Goal: Task Accomplishment & Management: Use online tool/utility

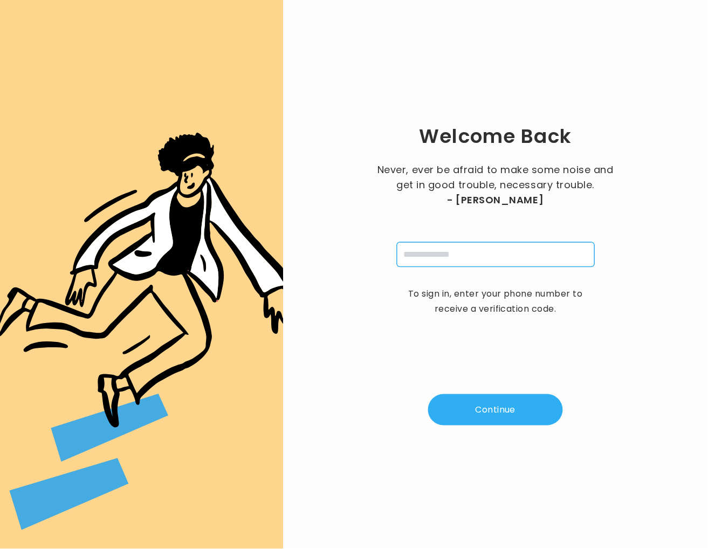
drag, startPoint x: 463, startPoint y: 256, endPoint x: 473, endPoint y: 257, distance: 10.8
click at [463, 257] on input "tel" at bounding box center [496, 254] width 198 height 25
type input "**********"
click at [492, 402] on button "Continue" at bounding box center [495, 409] width 135 height 31
type input "*"
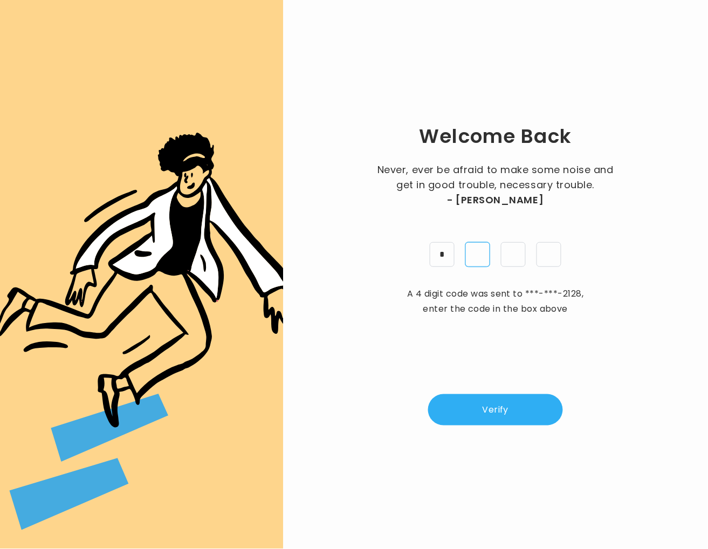
type input "*"
click at [482, 395] on div "Welcome Back Never, ever be afraid to make some noise and get in good trouble, …" at bounding box center [495, 274] width 390 height 514
click at [479, 419] on button "Verify" at bounding box center [495, 409] width 135 height 31
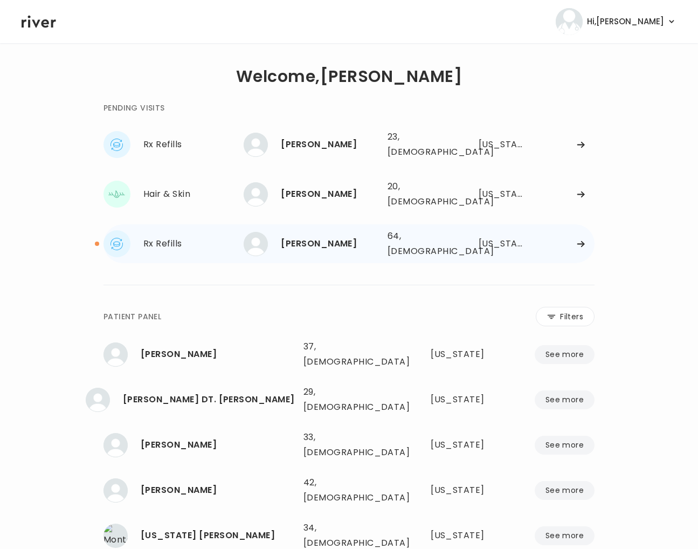
click at [198, 236] on div "Rx Refills" at bounding box center [193, 243] width 100 height 15
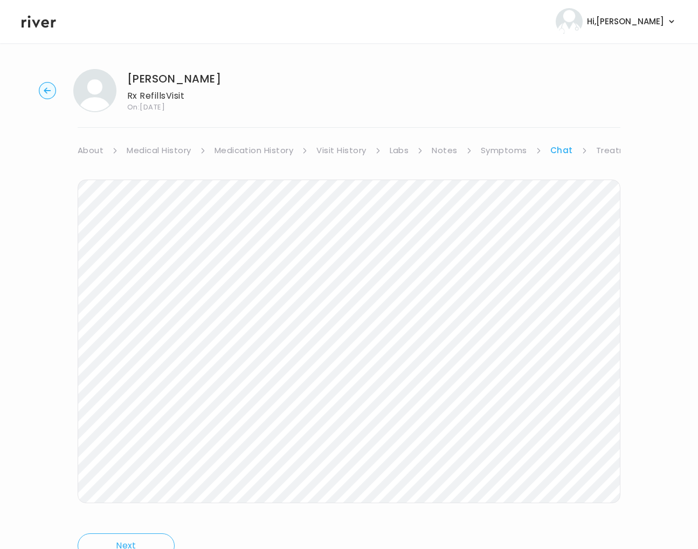
scroll to position [12, 0]
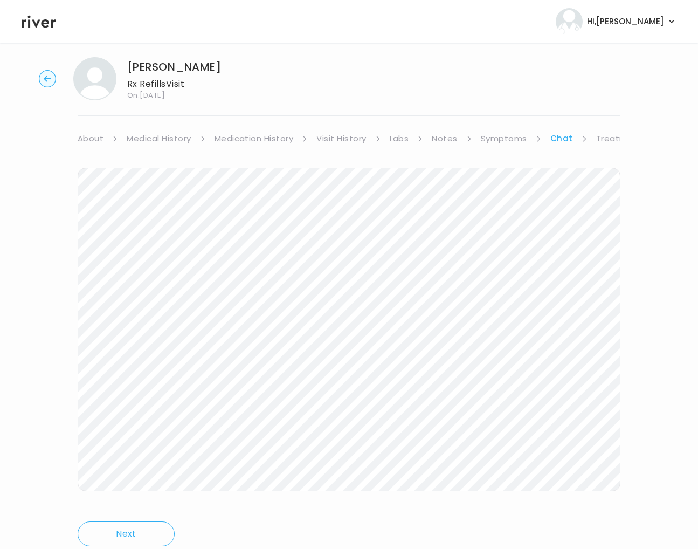
click at [45, 80] on circle "button" at bounding box center [47, 79] width 17 height 17
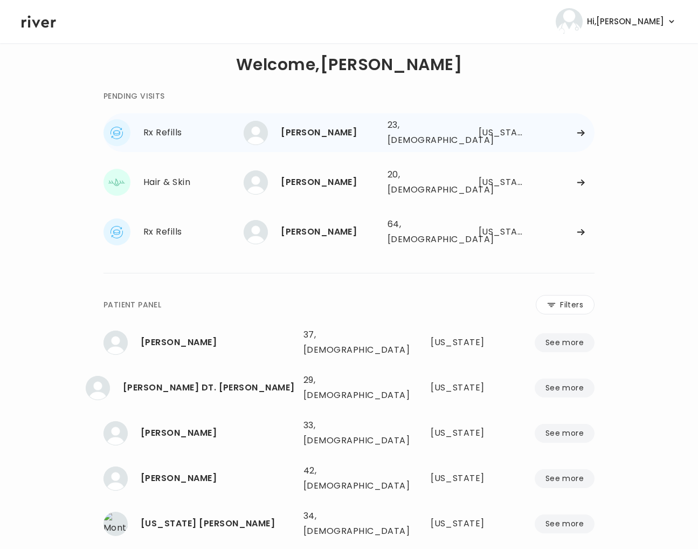
click at [191, 130] on div "Rx Refills" at bounding box center [193, 132] width 100 height 15
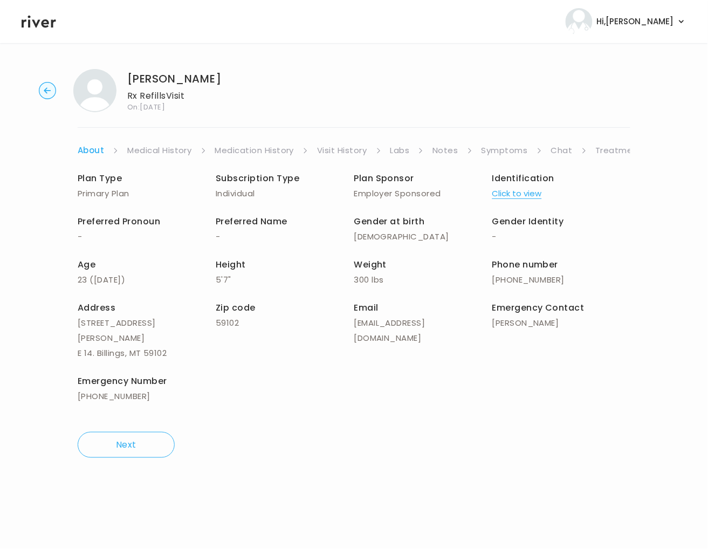
click at [448, 149] on link "Notes" at bounding box center [444, 150] width 25 height 15
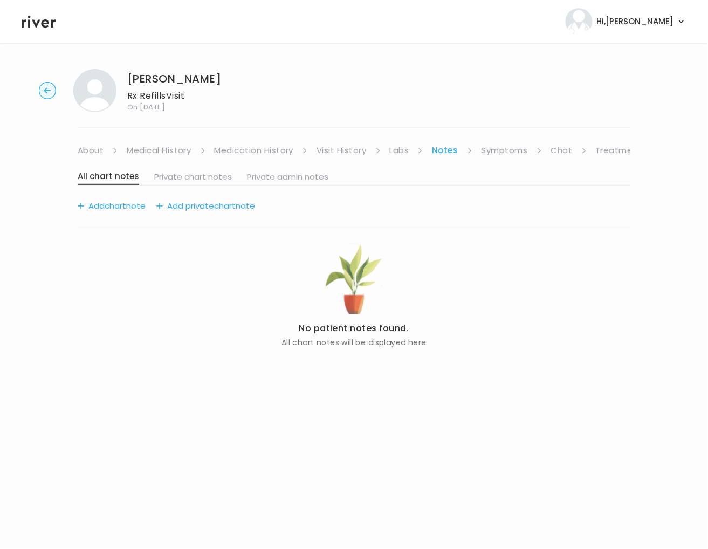
click at [343, 148] on link "Visit History" at bounding box center [341, 150] width 50 height 15
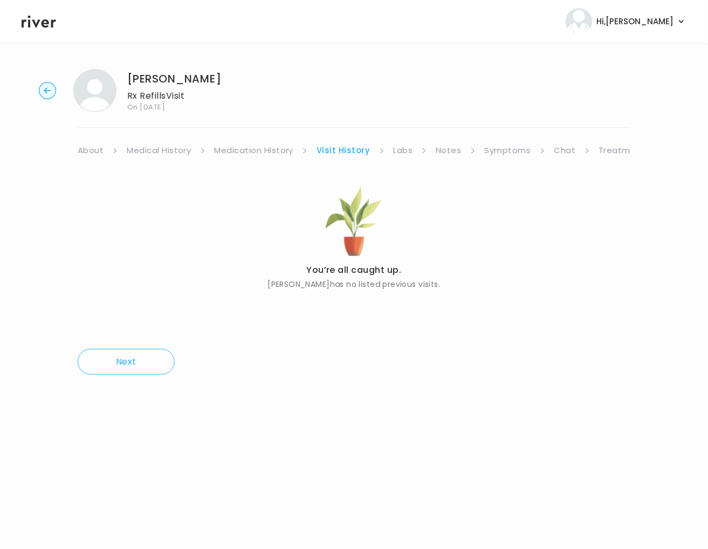
drag, startPoint x: 512, startPoint y: 148, endPoint x: 510, endPoint y: 157, distance: 9.4
click at [511, 148] on link "Symptoms" at bounding box center [508, 150] width 46 height 15
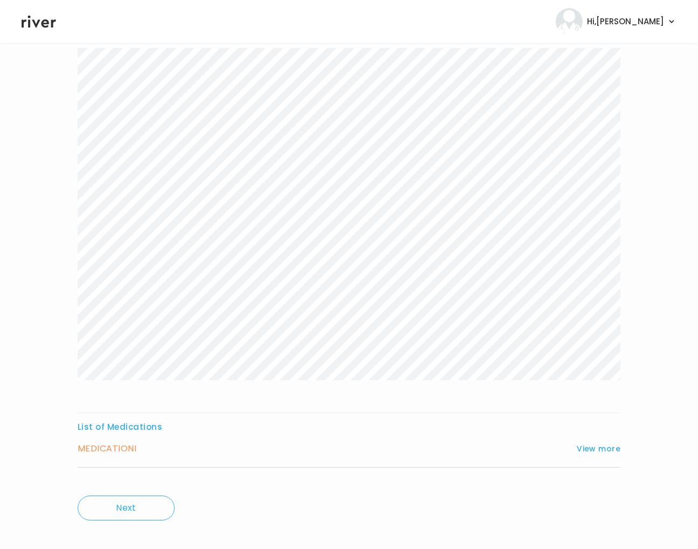
scroll to position [135, 0]
click at [123, 438] on h3 "MEDICATION I" at bounding box center [107, 436] width 59 height 15
click at [587, 436] on button "View more" at bounding box center [599, 436] width 44 height 13
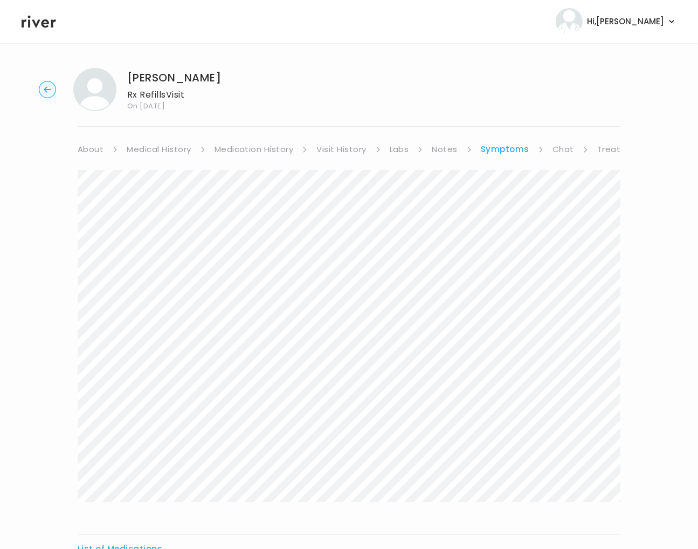
scroll to position [0, 0]
click at [249, 147] on link "Medication History" at bounding box center [254, 150] width 79 height 15
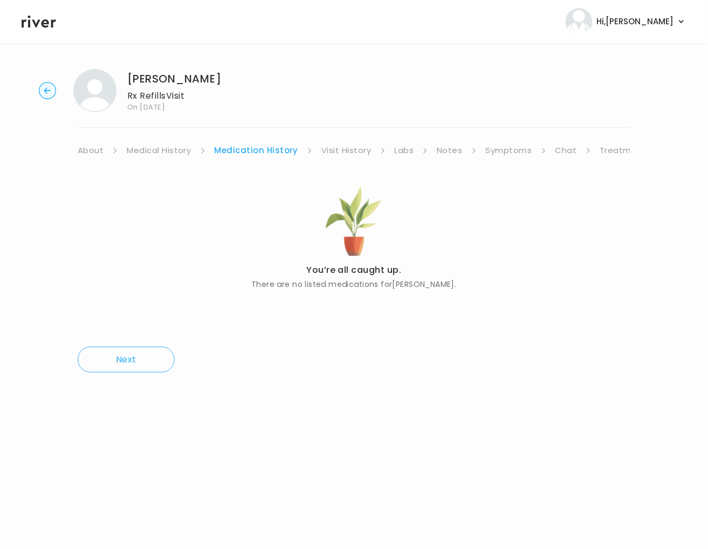
click at [332, 149] on link "Visit History" at bounding box center [346, 150] width 50 height 15
click at [353, 151] on link "Visit History" at bounding box center [342, 150] width 53 height 15
click at [168, 154] on link "Medical History" at bounding box center [159, 150] width 64 height 15
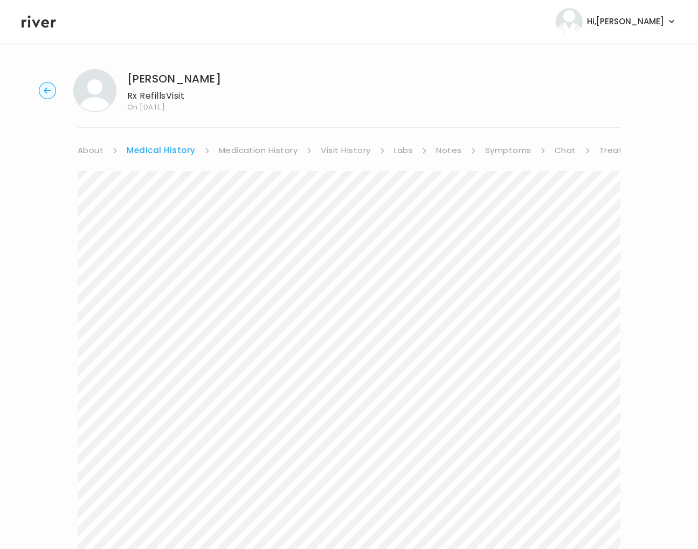
click at [344, 151] on link "Visit History" at bounding box center [346, 150] width 50 height 15
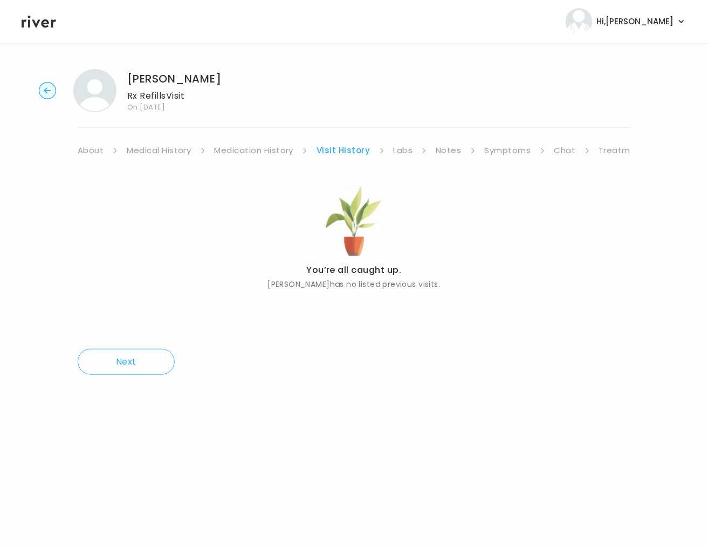
drag, startPoint x: 518, startPoint y: 153, endPoint x: 483, endPoint y: 157, distance: 35.8
click at [518, 153] on link "Symptoms" at bounding box center [508, 150] width 46 height 15
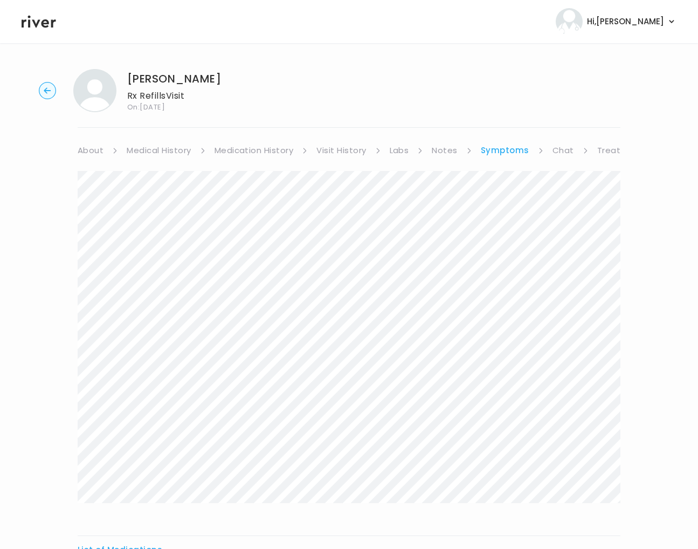
click at [558, 154] on link "Chat" at bounding box center [564, 150] width 22 height 15
click at [47, 93] on circle "button" at bounding box center [47, 90] width 17 height 17
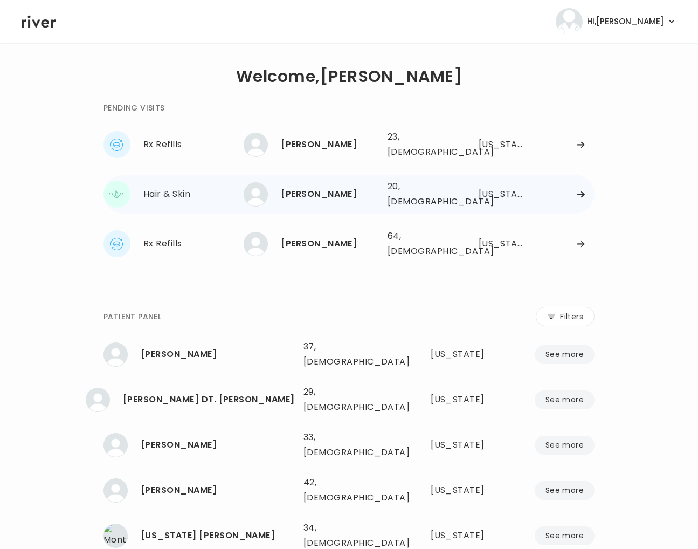
click at [287, 191] on div "JOSHUA MEEKS" at bounding box center [330, 194] width 98 height 15
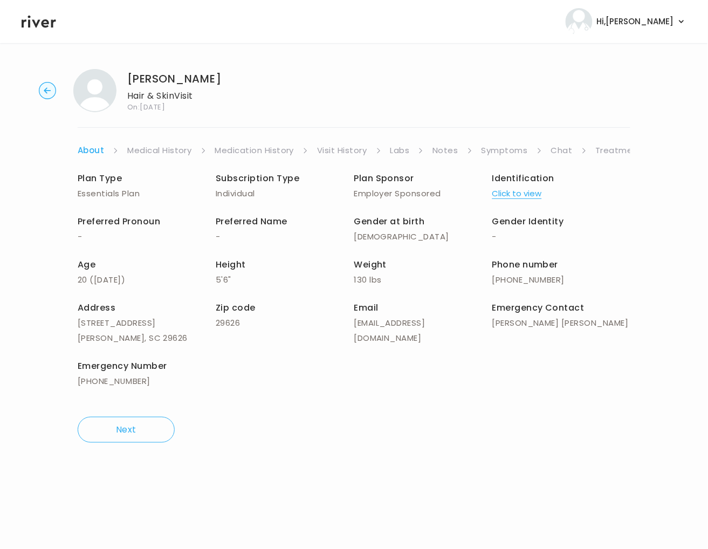
click at [620, 150] on link "Treatment Plan" at bounding box center [629, 150] width 67 height 15
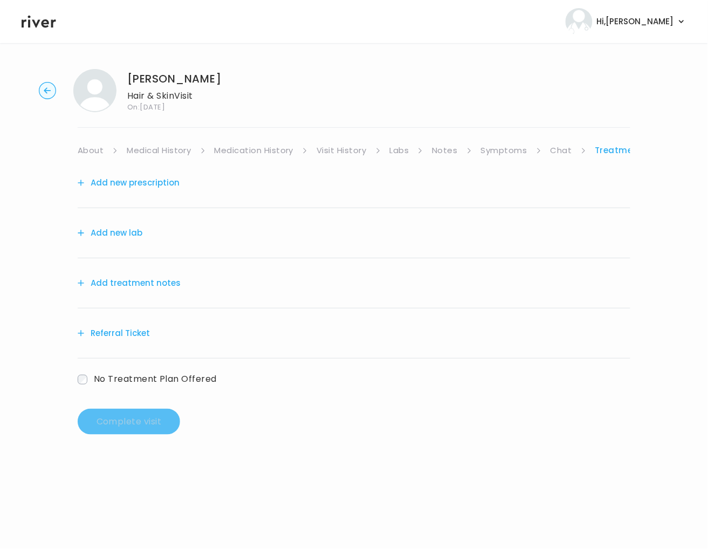
click at [502, 152] on link "Symptoms" at bounding box center [504, 150] width 46 height 15
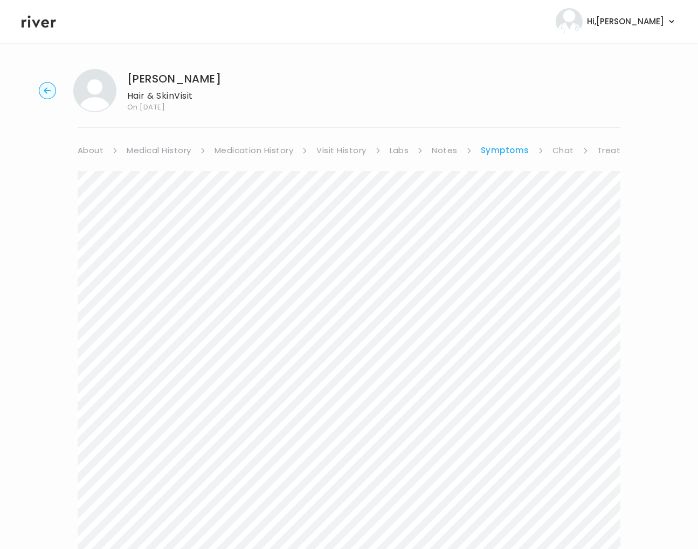
click at [605, 148] on link "Treatment Plan" at bounding box center [630, 150] width 67 height 15
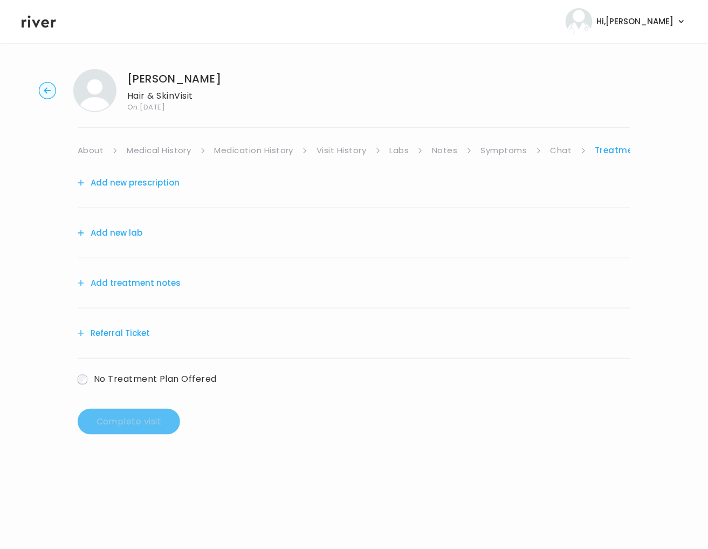
click at [131, 284] on button "Add treatment notes" at bounding box center [129, 283] width 103 height 15
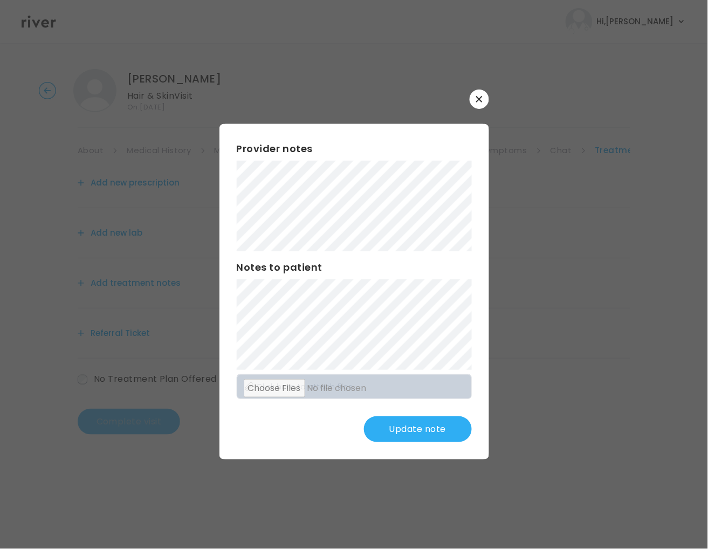
click at [424, 431] on button "Update note" at bounding box center [418, 429] width 108 height 26
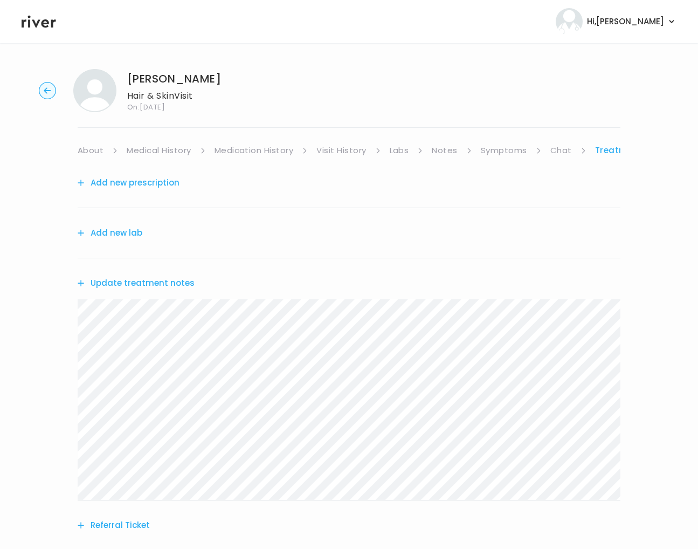
click at [87, 150] on link "About" at bounding box center [91, 150] width 26 height 15
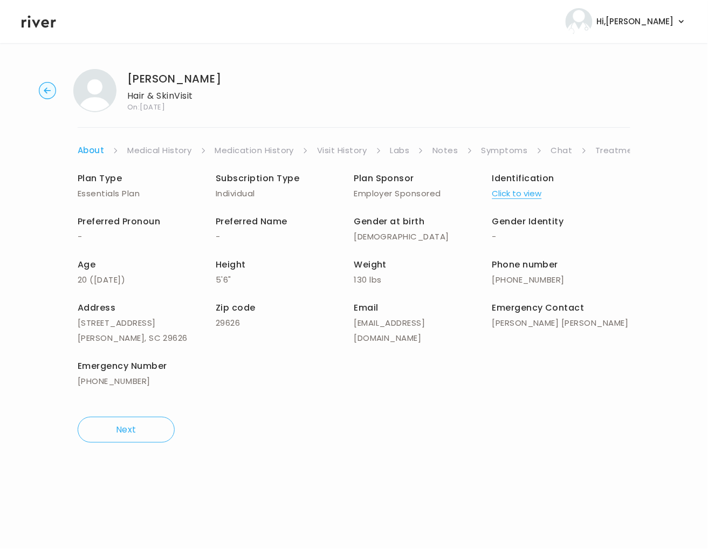
click at [614, 152] on link "Treatment Plan" at bounding box center [629, 150] width 67 height 15
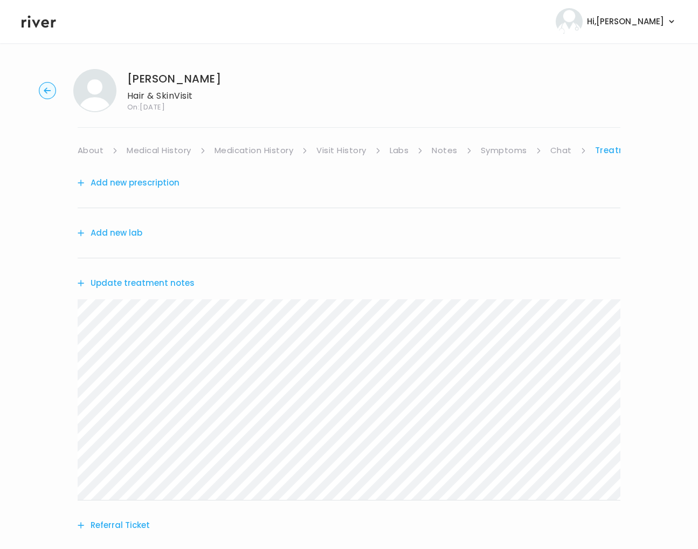
click at [150, 286] on button "Update treatment notes" at bounding box center [136, 283] width 117 height 15
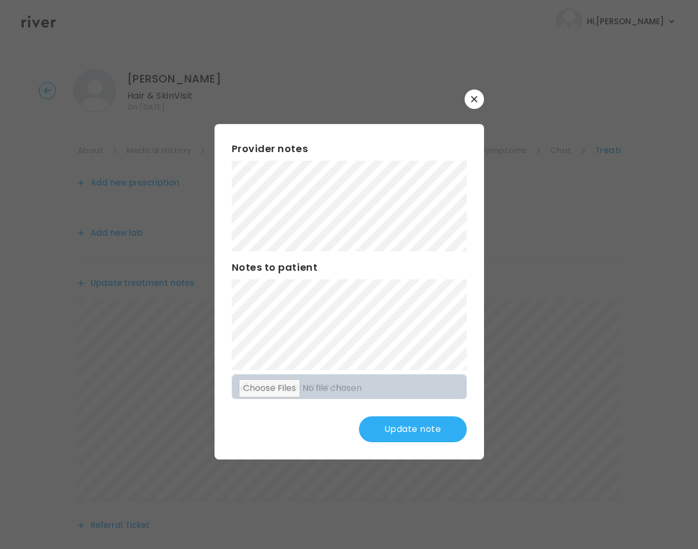
drag, startPoint x: 402, startPoint y: 432, endPoint x: 407, endPoint y: 427, distance: 6.9
click at [403, 431] on button "Update note" at bounding box center [413, 429] width 108 height 26
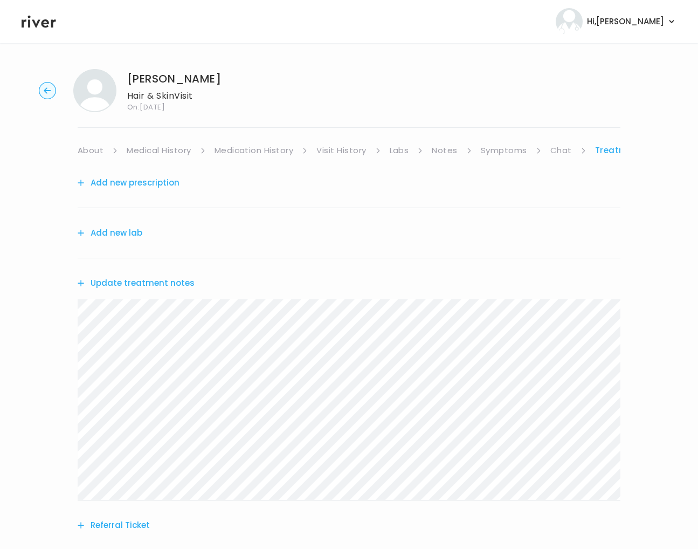
click at [604, 151] on link "Treatment Plan" at bounding box center [630, 150] width 70 height 15
click at [165, 178] on button "Add new prescription" at bounding box center [129, 182] width 102 height 15
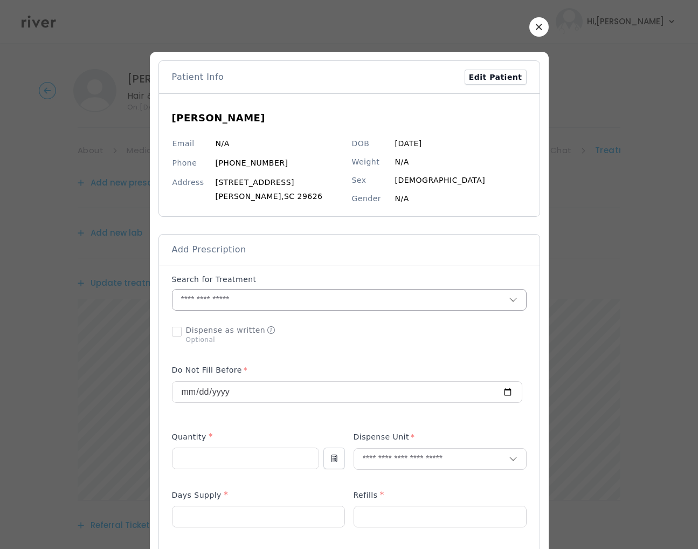
click at [218, 301] on input "text" at bounding box center [341, 300] width 336 height 20
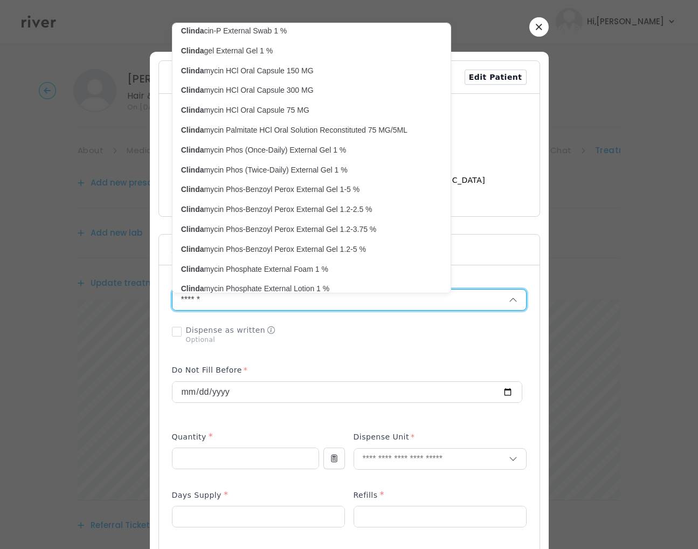
scroll to position [159, 0]
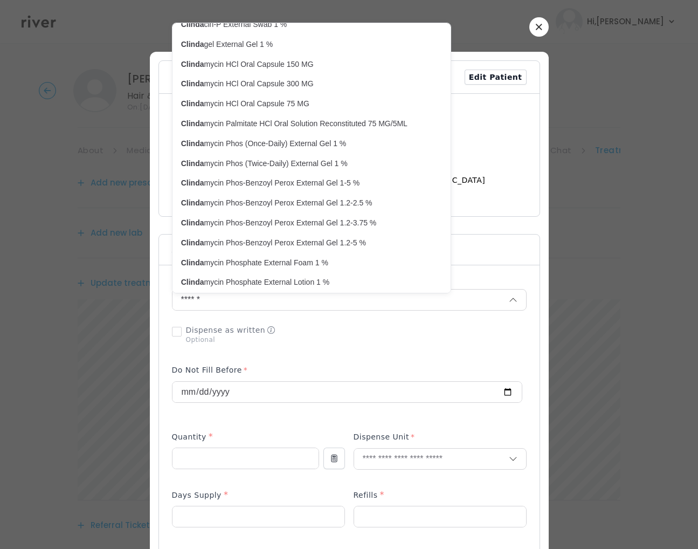
click at [306, 187] on p "Clinda mycin Phos-Benzoyl Perox External Gel 1-5 %" at bounding box center [305, 183] width 248 height 10
type input "**********"
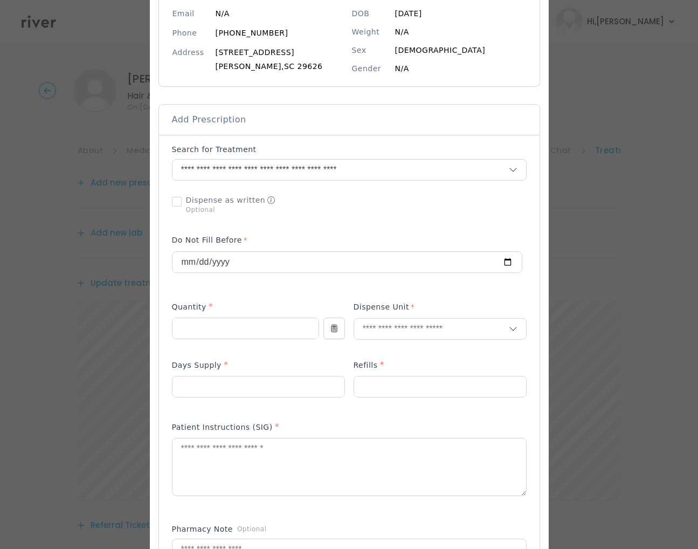
scroll to position [186, 0]
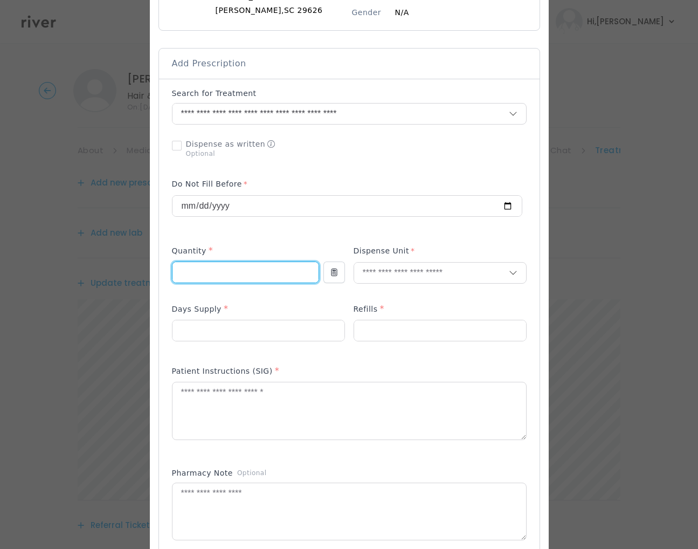
click at [203, 274] on input "number" at bounding box center [246, 272] width 146 height 20
type input "**"
click at [393, 278] on input "text" at bounding box center [431, 273] width 155 height 20
click at [392, 340] on p "Gram" at bounding box center [440, 337] width 142 height 16
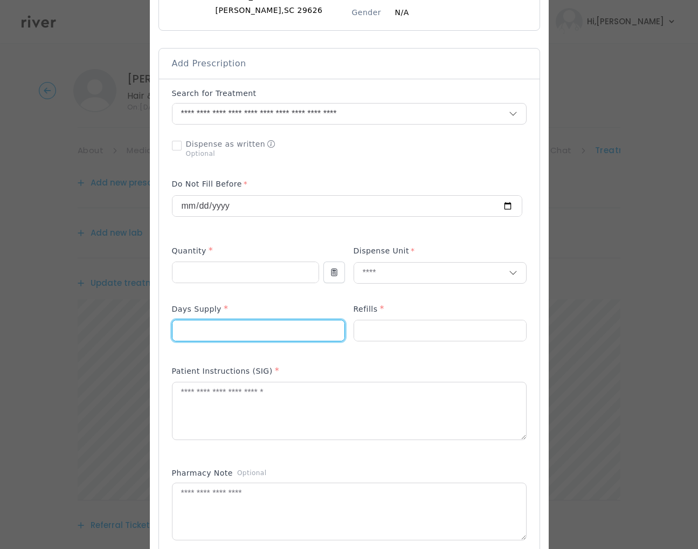
click at [240, 325] on input "number" at bounding box center [259, 330] width 172 height 20
type input "**"
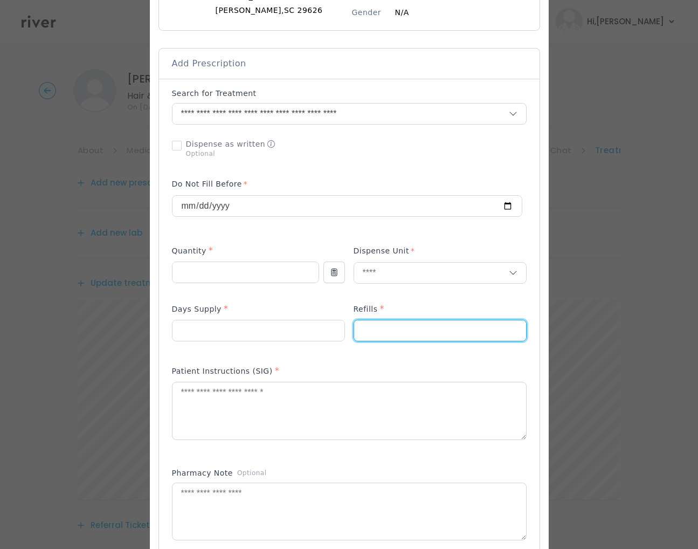
click at [375, 336] on input "number" at bounding box center [440, 330] width 172 height 20
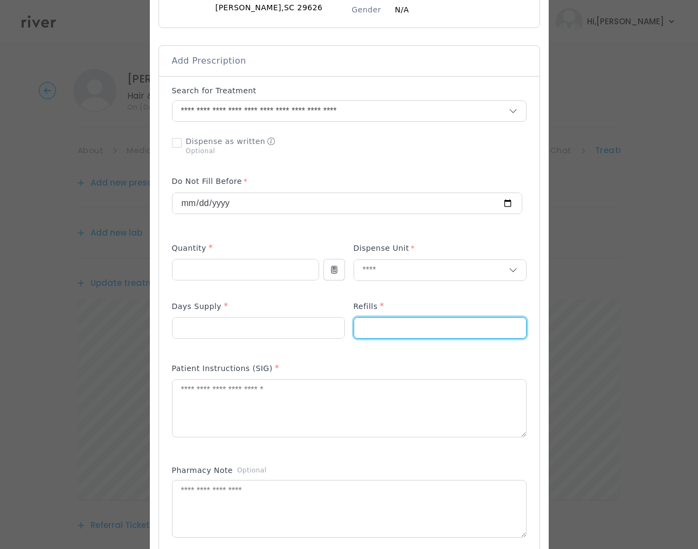
type input "*"
click at [237, 405] on textarea at bounding box center [350, 408] width 354 height 57
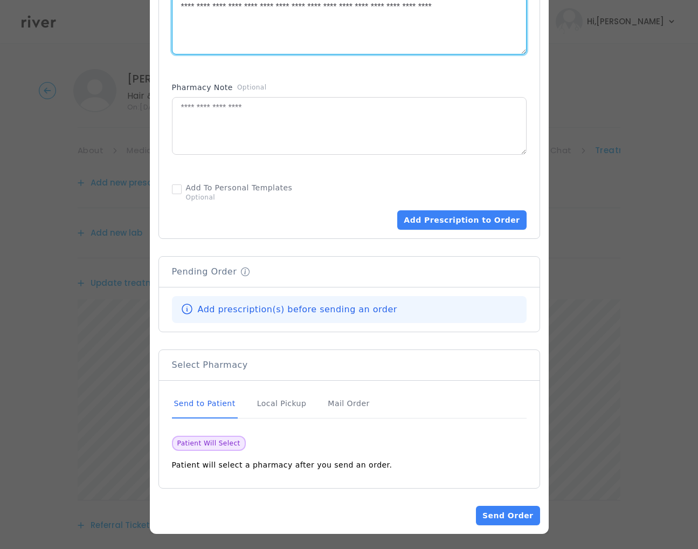
scroll to position [575, 0]
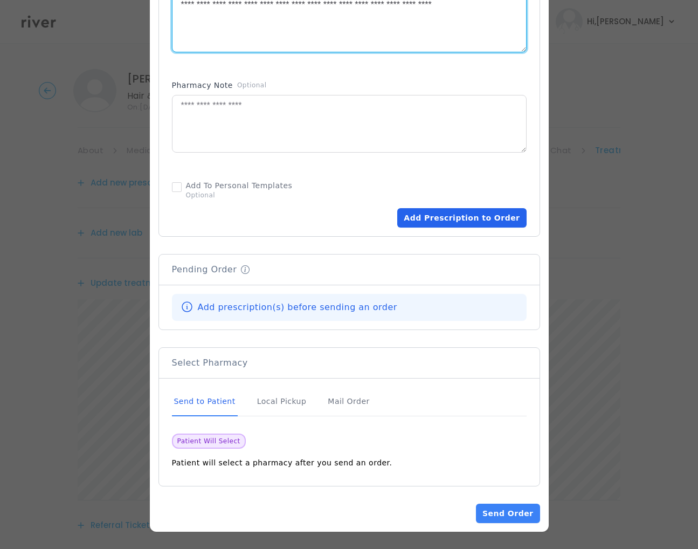
type textarea "**********"
click at [466, 216] on button "Add Prescription to Order" at bounding box center [461, 217] width 129 height 19
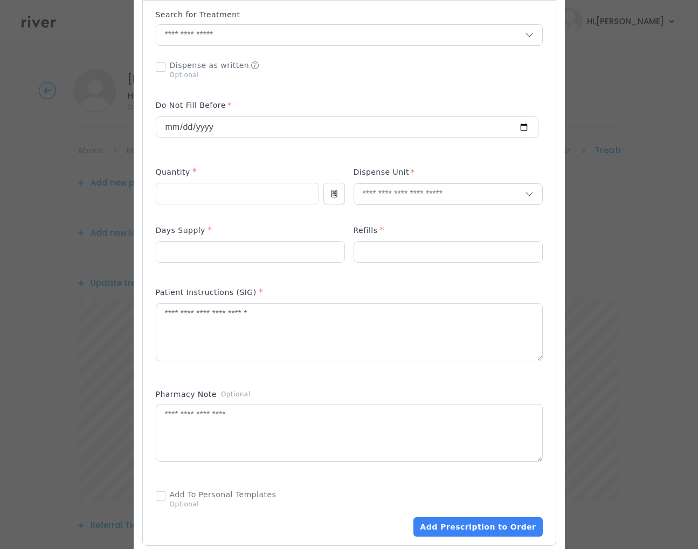
scroll to position [47, 0]
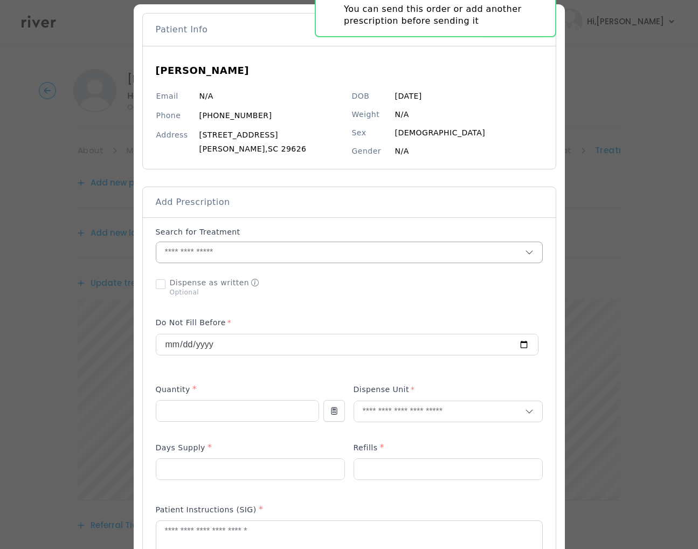
click at [188, 252] on input "text" at bounding box center [340, 252] width 369 height 20
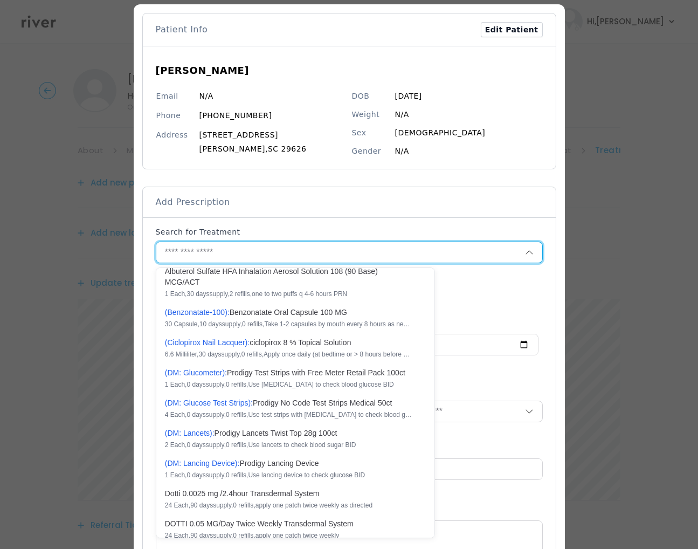
scroll to position [0, 0]
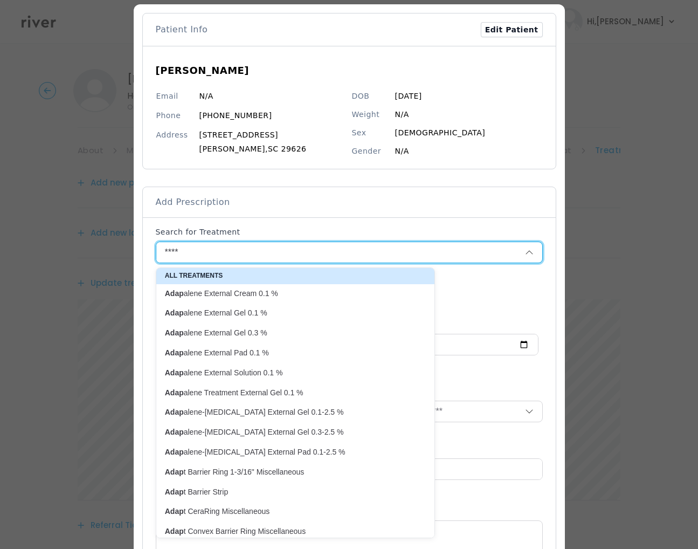
click at [203, 314] on p "Adap alene External Gel 0.1 %" at bounding box center [289, 313] width 248 height 10
type input "**********"
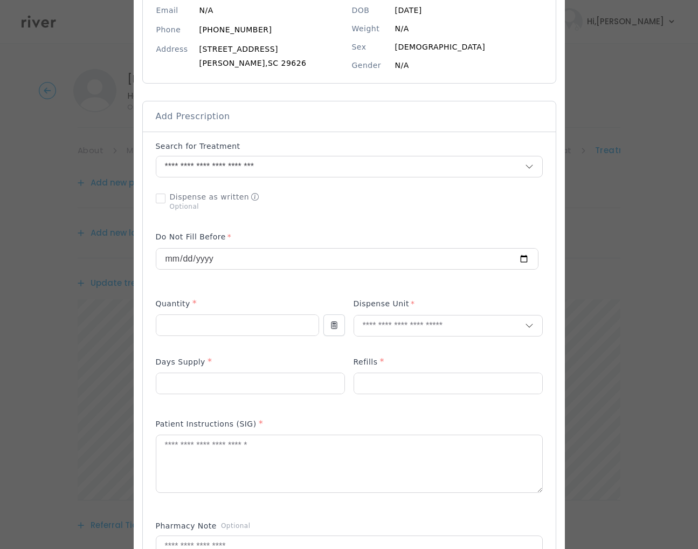
scroll to position [149, 0]
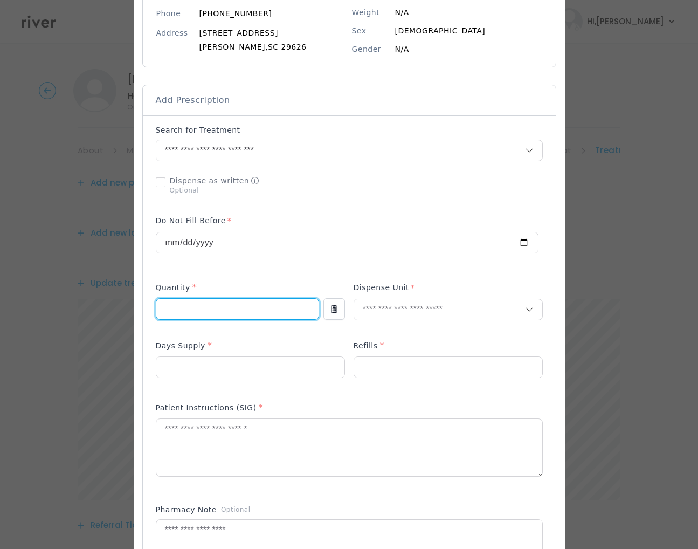
drag, startPoint x: 180, startPoint y: 315, endPoint x: 246, endPoint y: 313, distance: 65.8
click at [180, 315] on input "number" at bounding box center [237, 309] width 162 height 20
type input "**"
click at [445, 305] on input "text" at bounding box center [439, 309] width 171 height 20
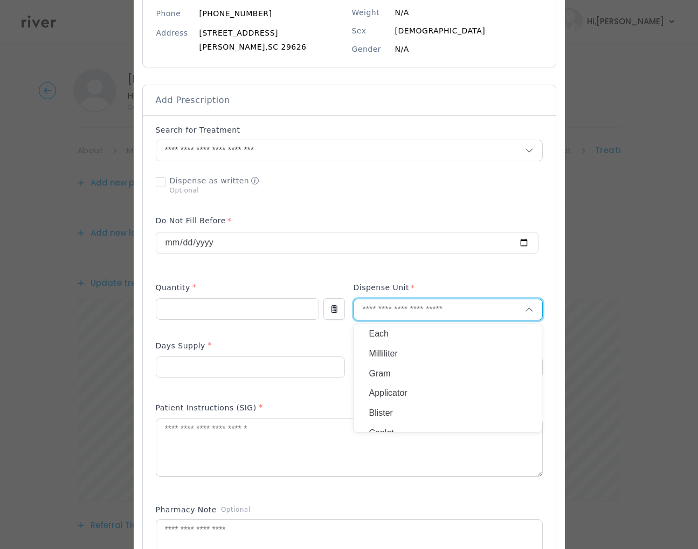
click at [380, 371] on p "Gram" at bounding box center [448, 374] width 158 height 16
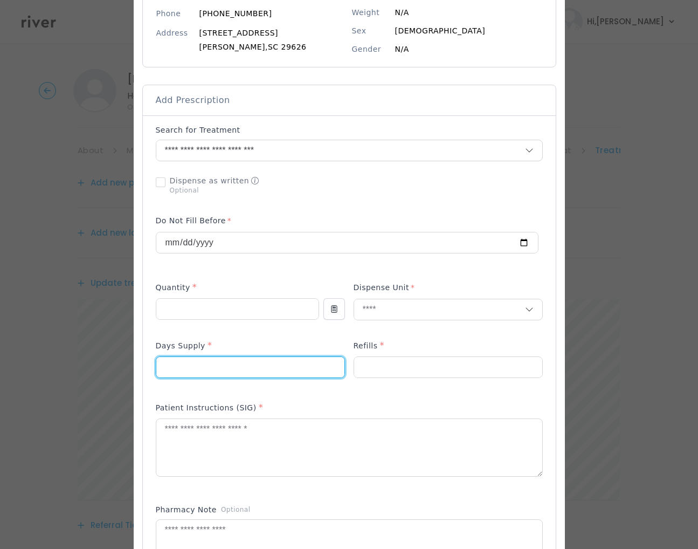
click at [226, 365] on input "number" at bounding box center [250, 367] width 188 height 20
type input "**"
click at [390, 357] on div at bounding box center [448, 367] width 189 height 22
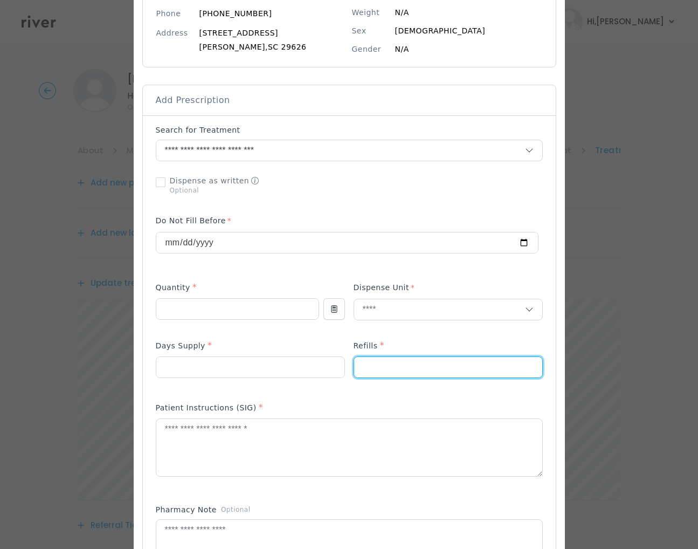
click at [390, 360] on input "number" at bounding box center [448, 367] width 188 height 20
type input "*"
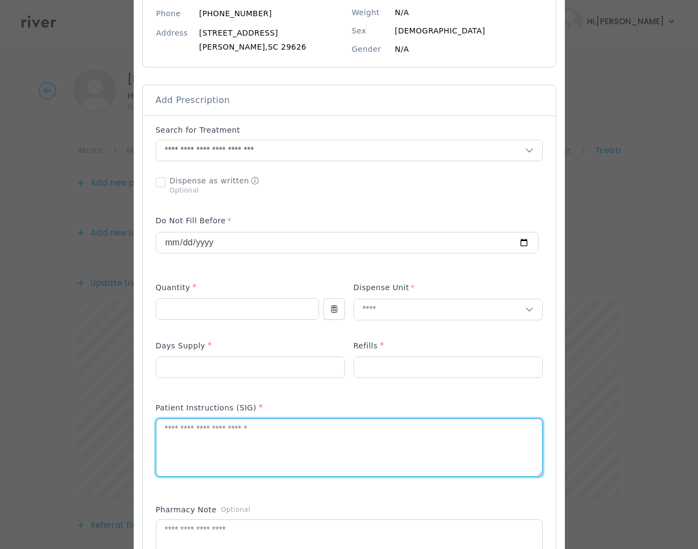
click at [239, 444] on textarea at bounding box center [349, 447] width 386 height 57
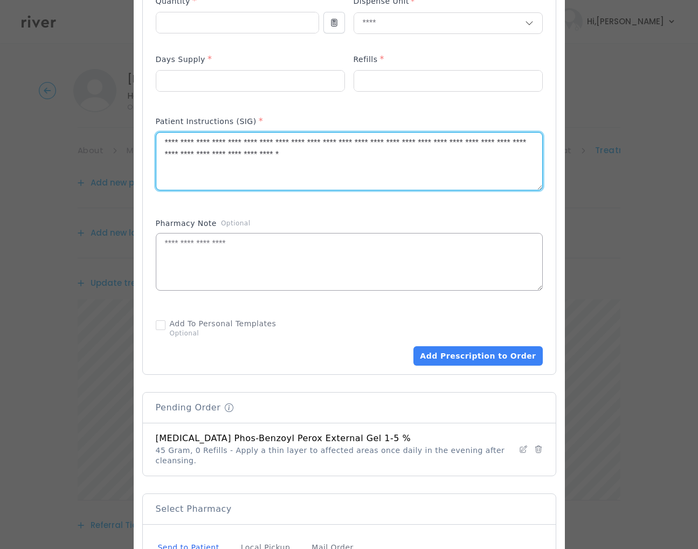
scroll to position [435, 0]
type textarea "**********"
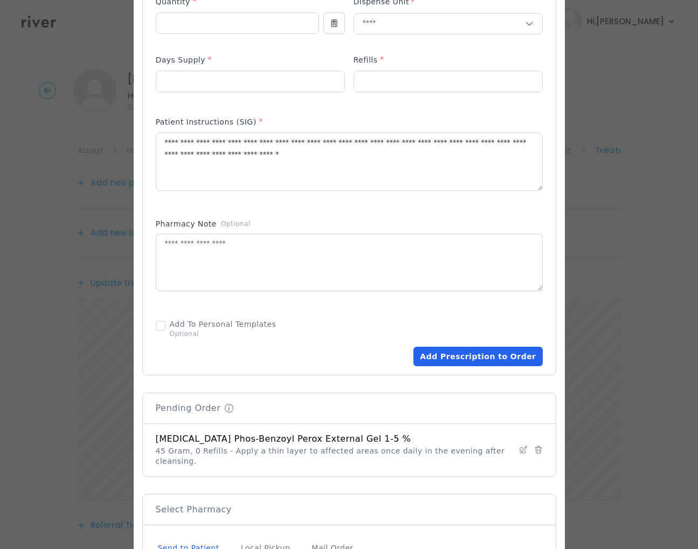
click at [462, 360] on button "Add Prescription to Order" at bounding box center [478, 356] width 129 height 19
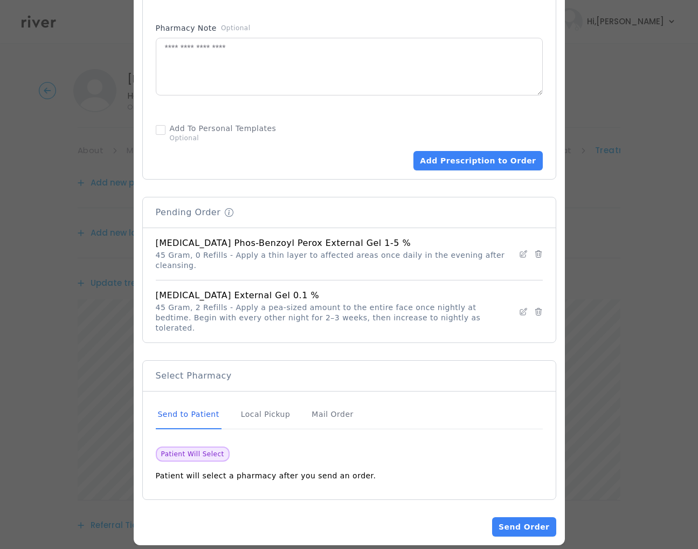
scroll to position [635, 0]
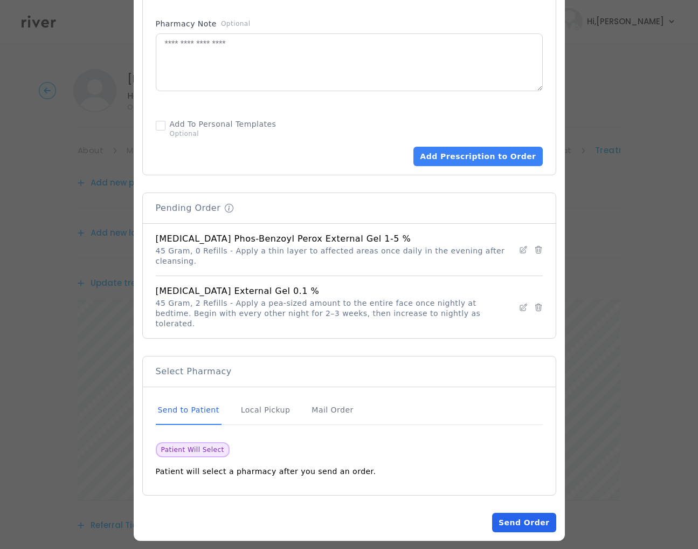
click at [519, 513] on button "Send Order" at bounding box center [524, 522] width 64 height 19
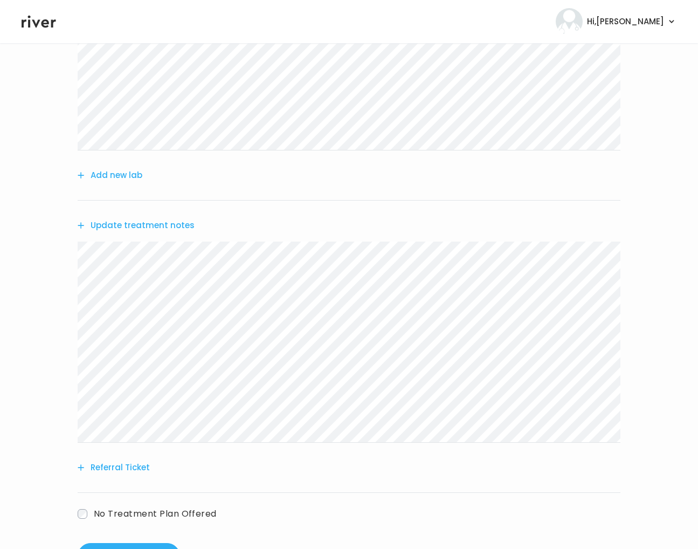
scroll to position [352, 0]
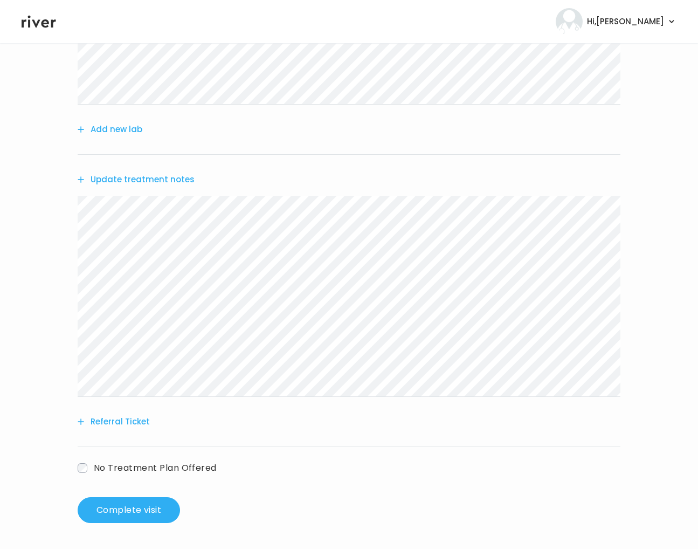
click at [117, 181] on button "Update treatment notes" at bounding box center [136, 179] width 117 height 15
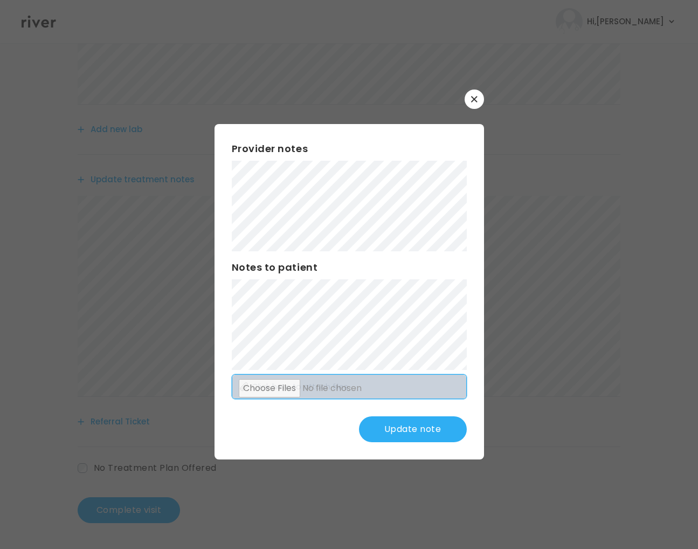
click at [438, 393] on div "Provider notes Notes to patient Click here to attach files Update note" at bounding box center [350, 291] width 270 height 335
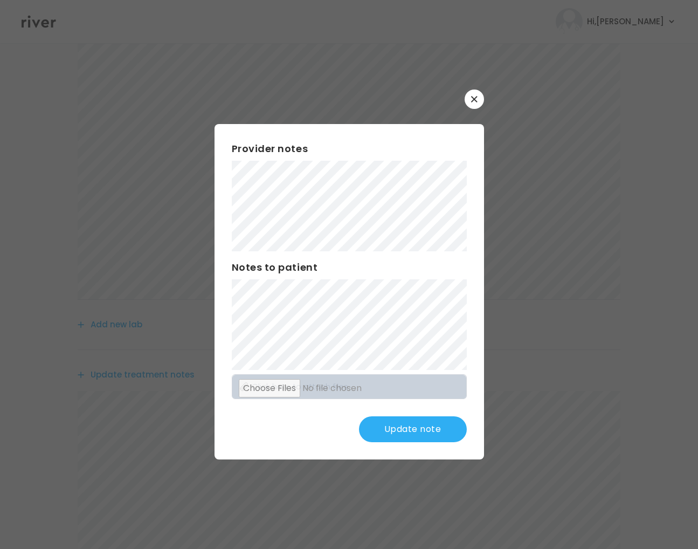
scroll to position [154, 0]
click at [431, 299] on div "Provider notes Notes to patient Click here to attach files Update note" at bounding box center [350, 291] width 270 height 335
click at [421, 428] on button "Update note" at bounding box center [413, 429] width 108 height 26
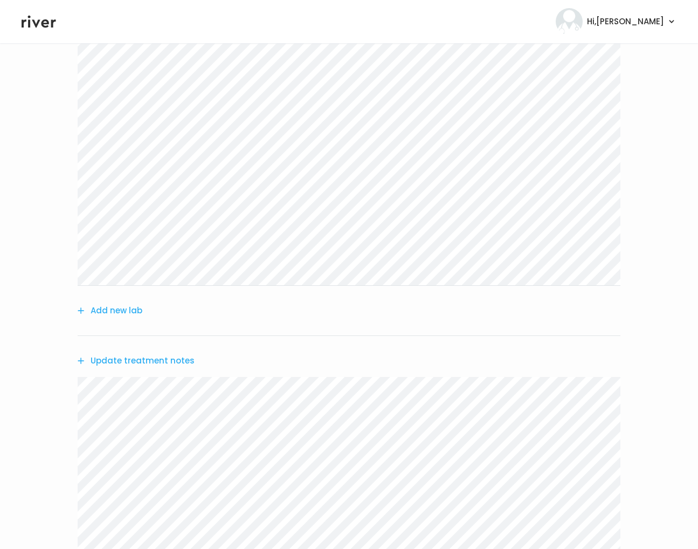
scroll to position [352, 0]
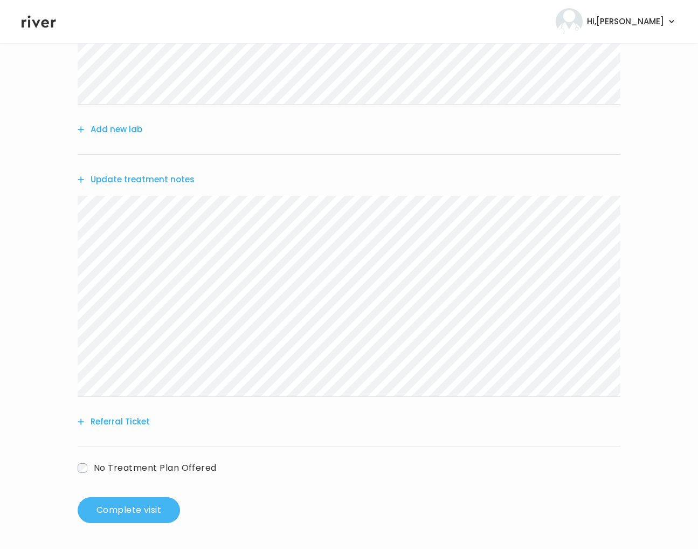
click at [140, 503] on button "Complete visit" at bounding box center [129, 510] width 102 height 26
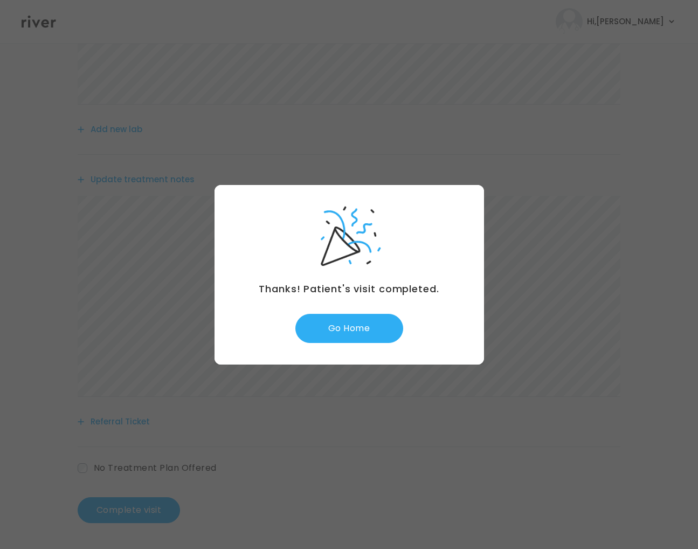
click at [345, 343] on div "Thanks! Patient's visit completed. Go Home" at bounding box center [350, 275] width 270 height 180
click at [362, 331] on button "Go Home" at bounding box center [349, 328] width 108 height 29
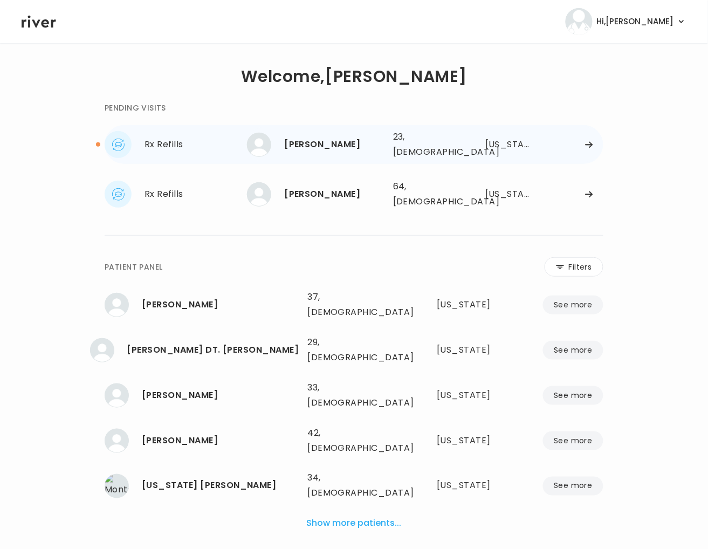
click at [327, 141] on div "[PERSON_NAME]" at bounding box center [334, 144] width 100 height 15
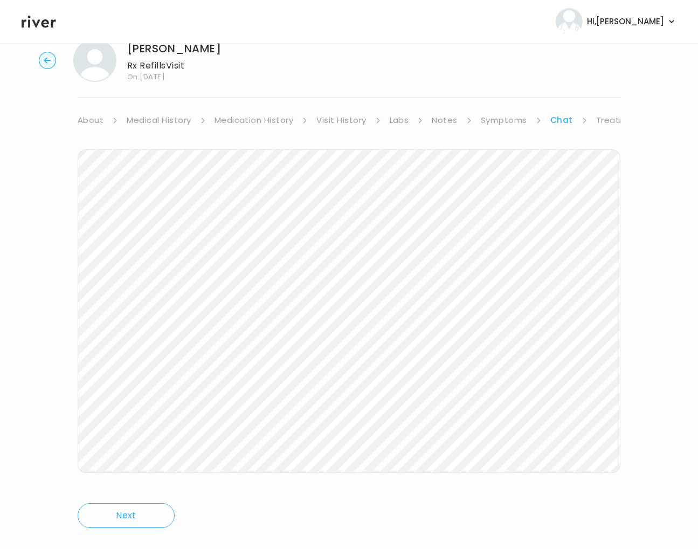
scroll to position [33, 0]
click at [283, 119] on link "Medication History" at bounding box center [254, 116] width 79 height 15
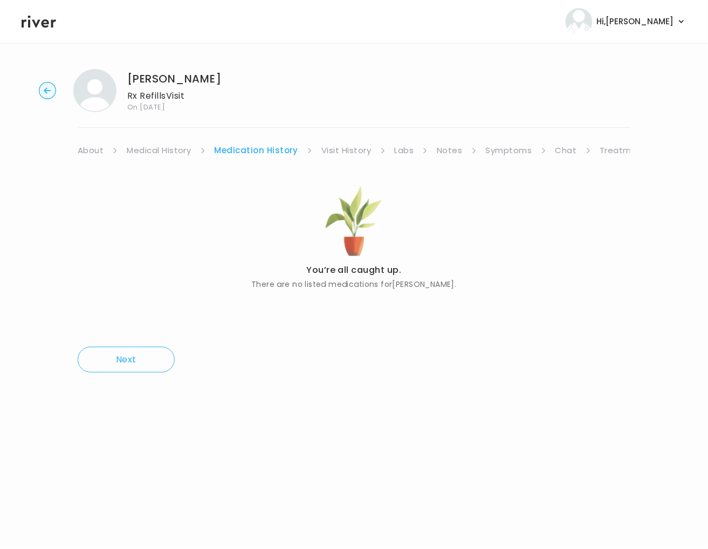
click at [348, 154] on link "Visit History" at bounding box center [346, 150] width 50 height 15
click at [401, 155] on link "Labs" at bounding box center [403, 150] width 19 height 15
click at [488, 150] on link "Symptoms" at bounding box center [506, 150] width 46 height 15
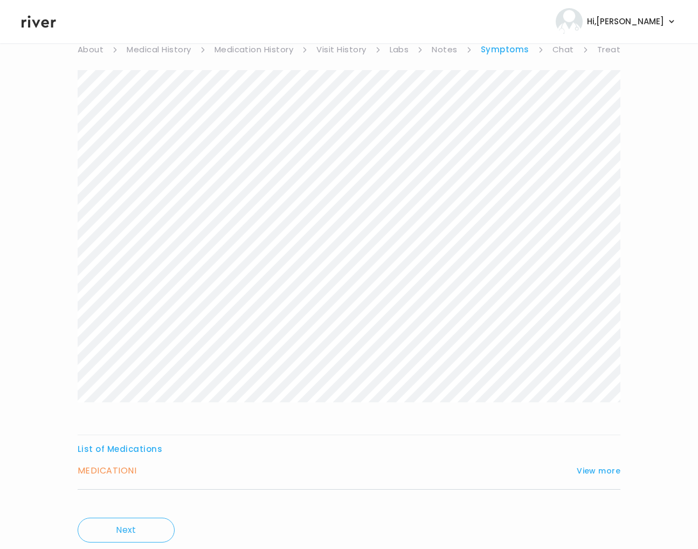
scroll to position [135, 0]
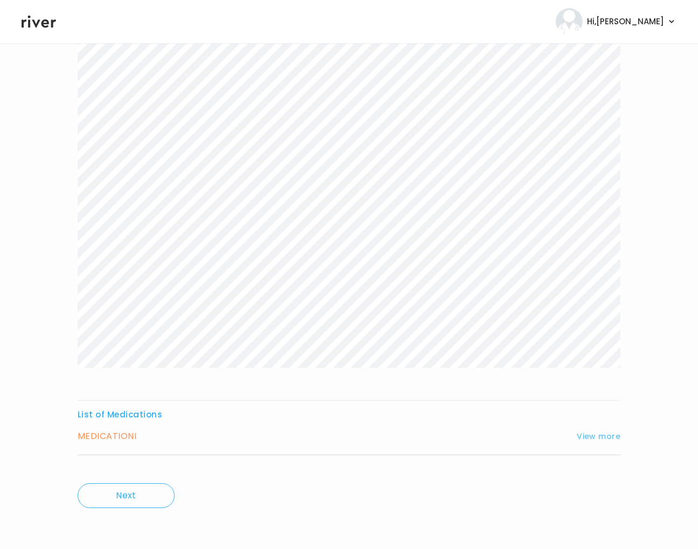
drag, startPoint x: 595, startPoint y: 435, endPoint x: 588, endPoint y: 430, distance: 8.5
click at [595, 435] on button "View more" at bounding box center [599, 436] width 44 height 13
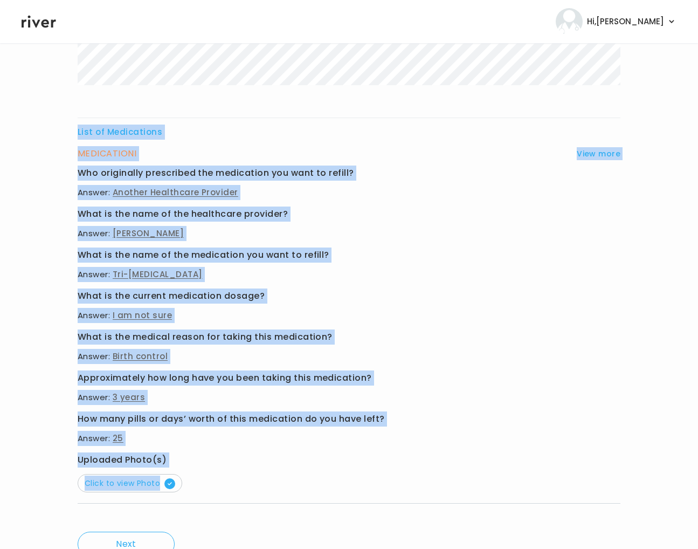
scroll to position [466, 0]
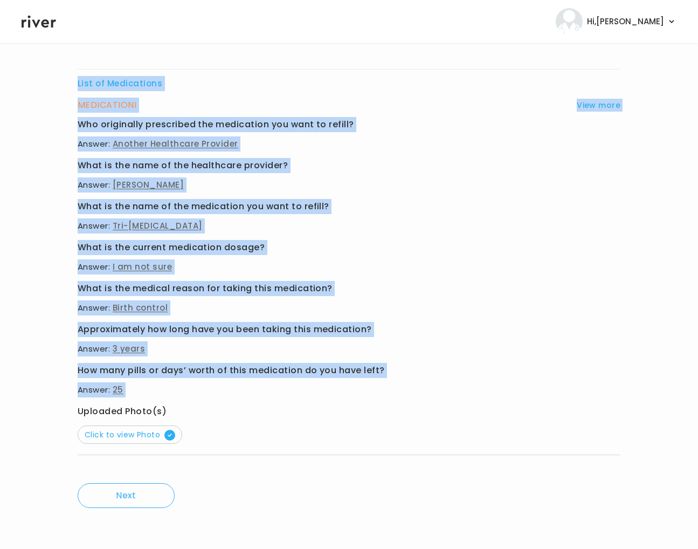
click at [396, 401] on div "List of Medications MEDICATION I View more Who originally prescribed the medica…" at bounding box center [349, 88] width 543 height 766
click at [491, 291] on h3 "What is the medical reason for taking this medication?" at bounding box center [349, 288] width 543 height 15
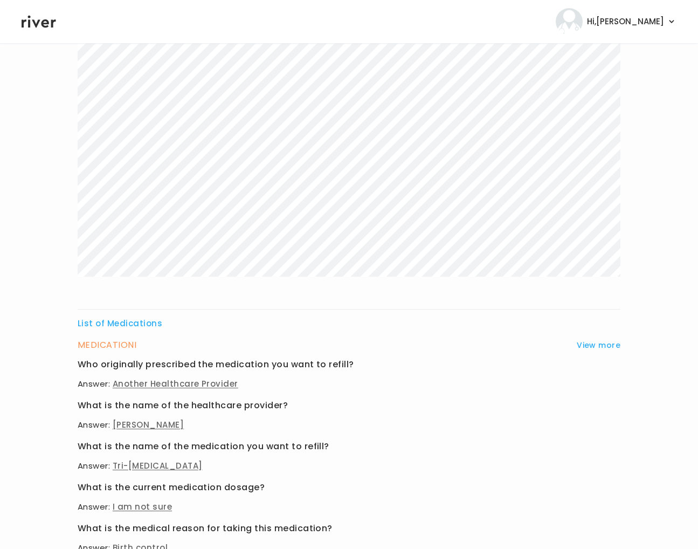
scroll to position [0, 0]
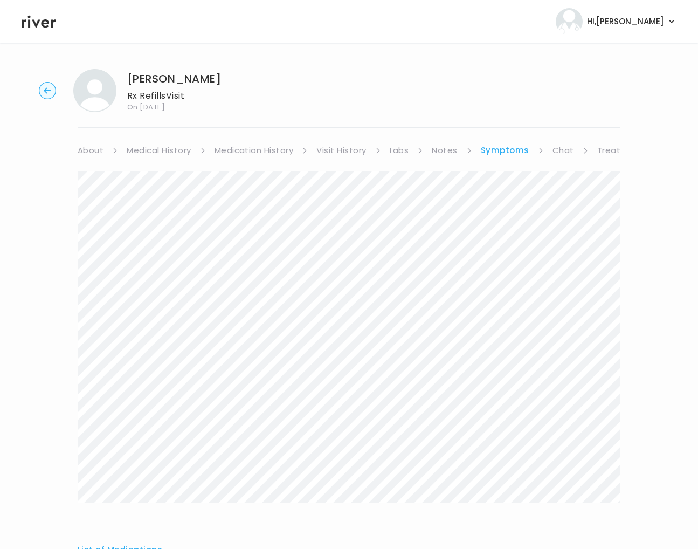
click at [600, 146] on link "Treatment Plan" at bounding box center [630, 150] width 67 height 15
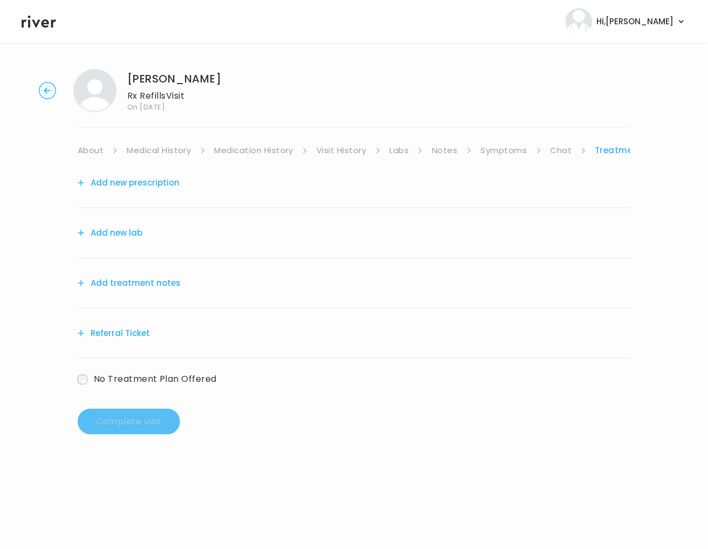
click at [141, 280] on button "Add treatment notes" at bounding box center [129, 283] width 103 height 15
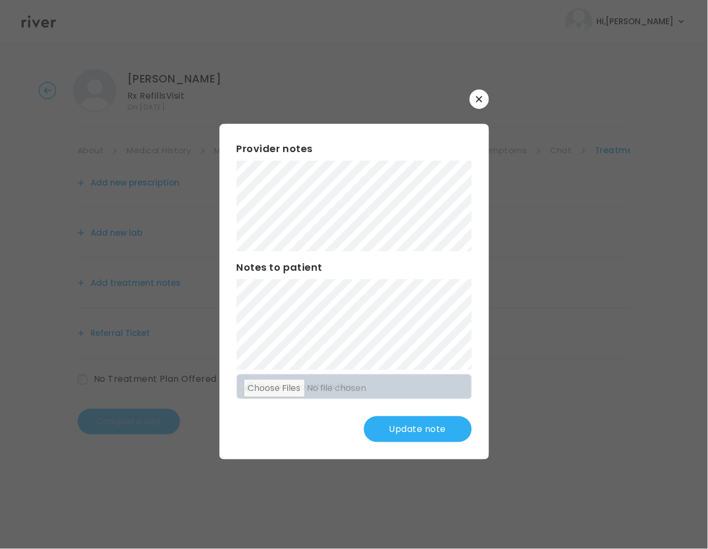
click at [393, 418] on button "Update note" at bounding box center [418, 429] width 108 height 26
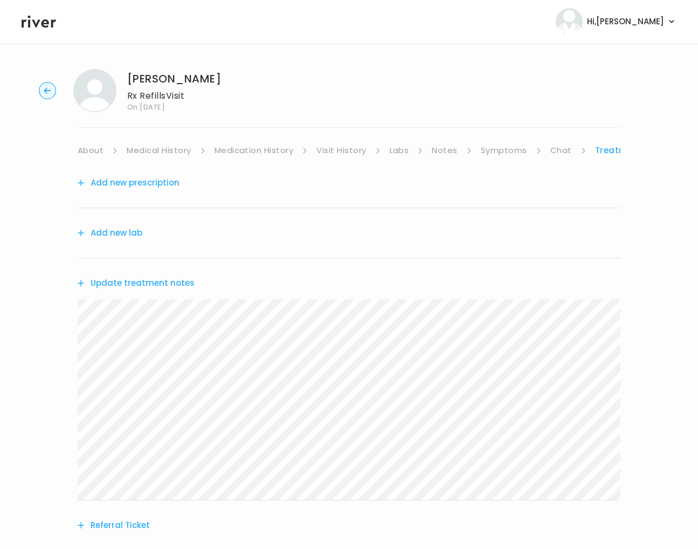
click at [85, 153] on link "About" at bounding box center [91, 150] width 26 height 15
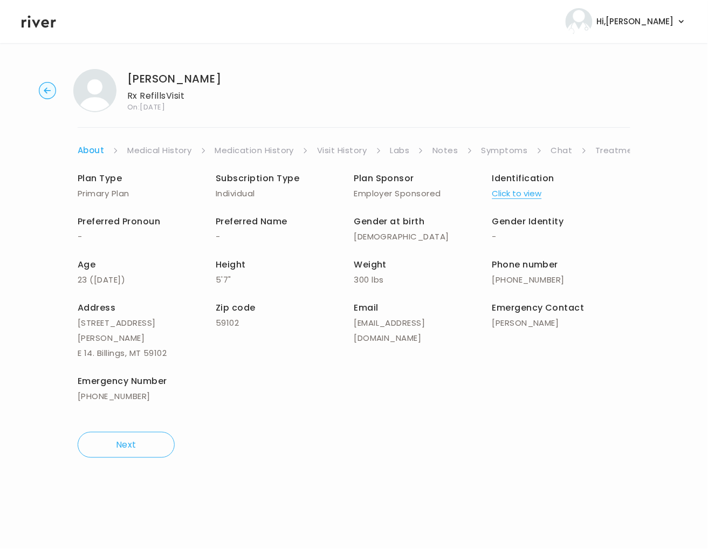
click at [615, 146] on link "Treatment Plan" at bounding box center [629, 150] width 67 height 15
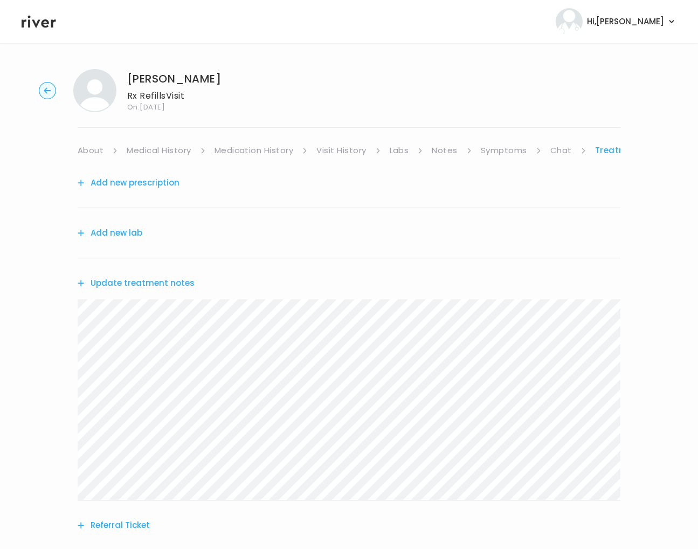
click at [150, 281] on button "Update treatment notes" at bounding box center [136, 283] width 117 height 15
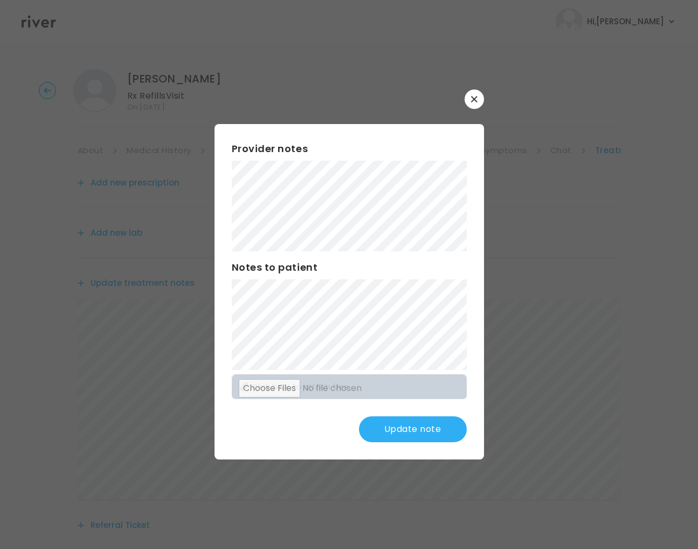
click at [418, 415] on div "Provider notes Notes to patient Click here to attach files Update note" at bounding box center [350, 291] width 270 height 335
click at [421, 423] on button "Update note" at bounding box center [413, 429] width 108 height 26
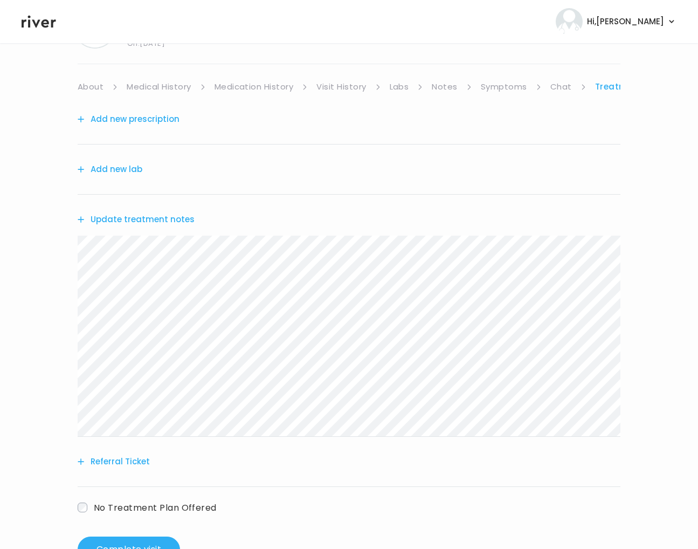
scroll to position [61, 0]
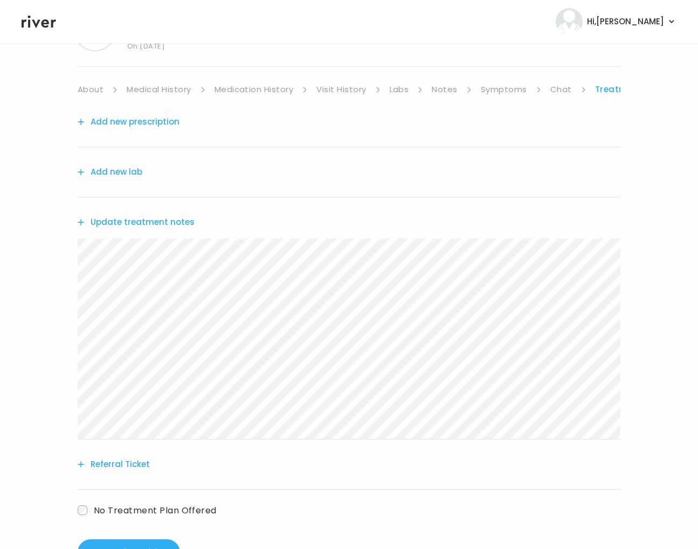
click at [155, 126] on button "Add new prescription" at bounding box center [129, 121] width 102 height 15
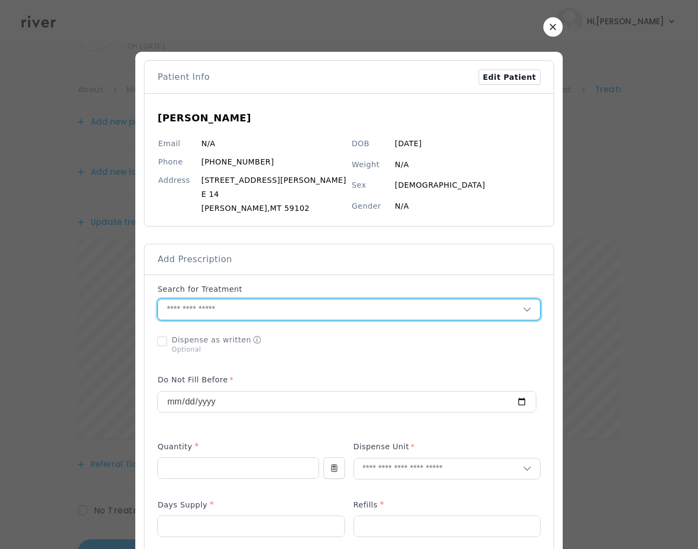
click at [196, 314] on input "text" at bounding box center [340, 309] width 364 height 20
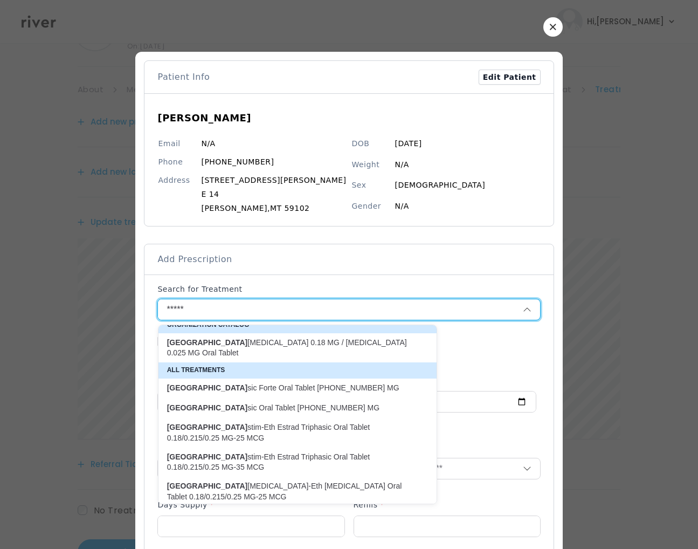
scroll to position [9, 0]
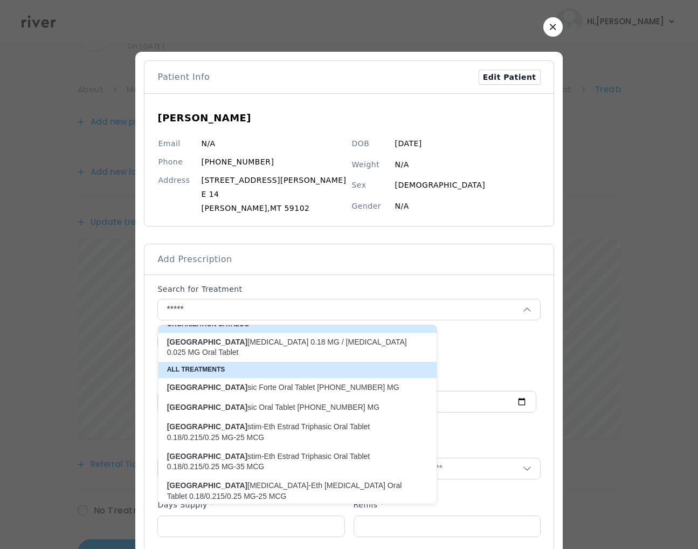
click at [384, 451] on p "Norge stim-Eth Estrad Triphasic Oral Tablet 0.18/0.215/0.25 MG-35 MCG" at bounding box center [291, 461] width 248 height 21
type input "**********"
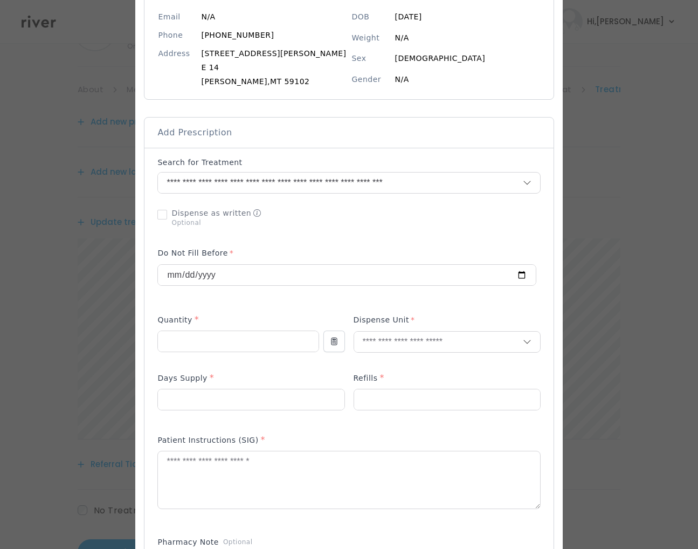
scroll to position [181, 0]
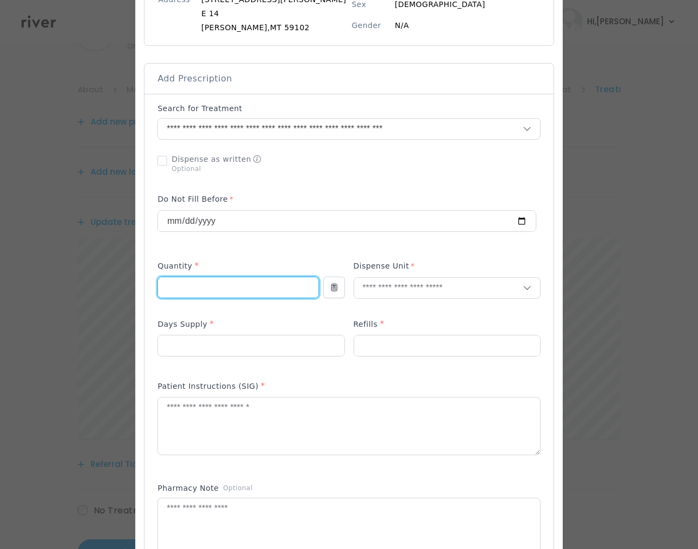
click at [271, 294] on input "number" at bounding box center [238, 287] width 160 height 20
type input "**"
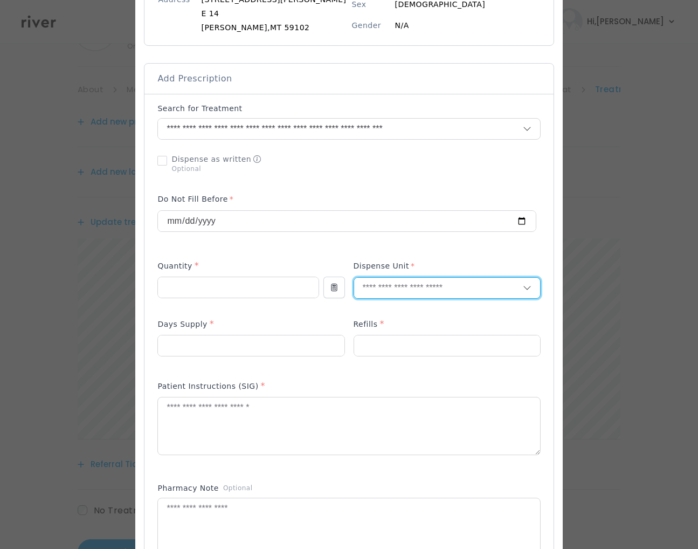
click at [374, 281] on input "text" at bounding box center [438, 288] width 169 height 20
type input "**"
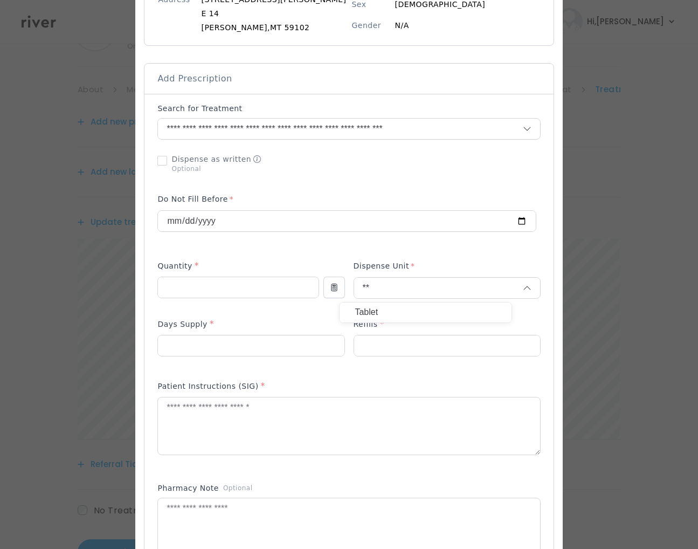
click at [388, 314] on p "Tablet" at bounding box center [426, 313] width 142 height 16
click at [286, 338] on input "number" at bounding box center [251, 345] width 186 height 20
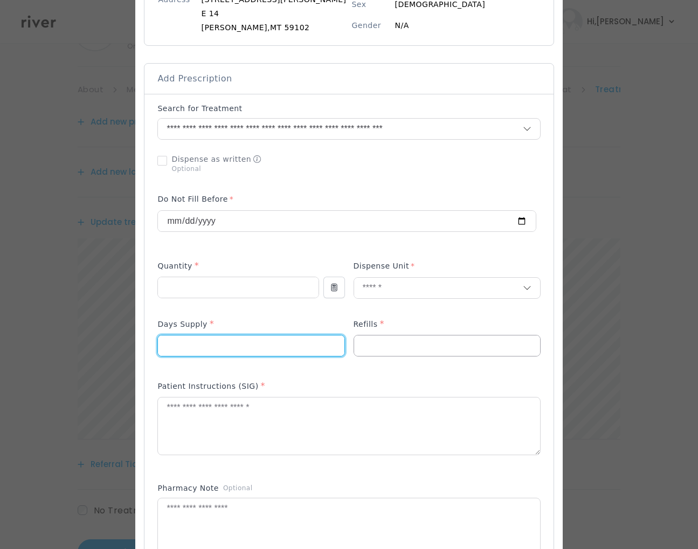
type input "**"
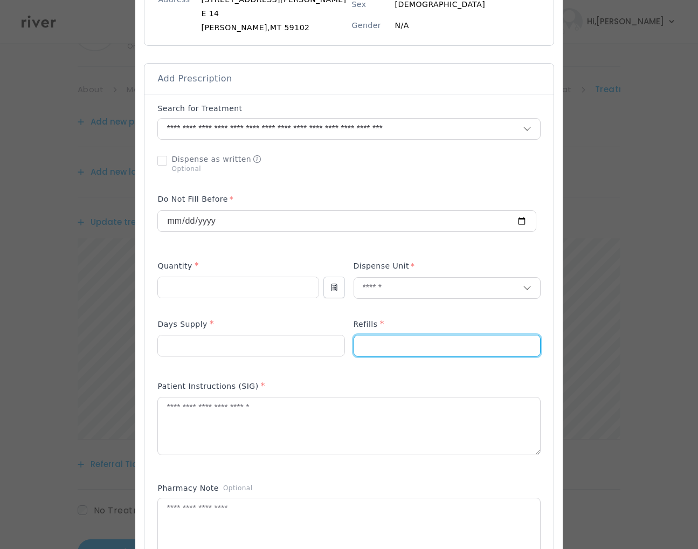
click at [387, 353] on input "number" at bounding box center [447, 345] width 186 height 20
type input "*"
click at [400, 420] on textarea at bounding box center [349, 425] width 382 height 57
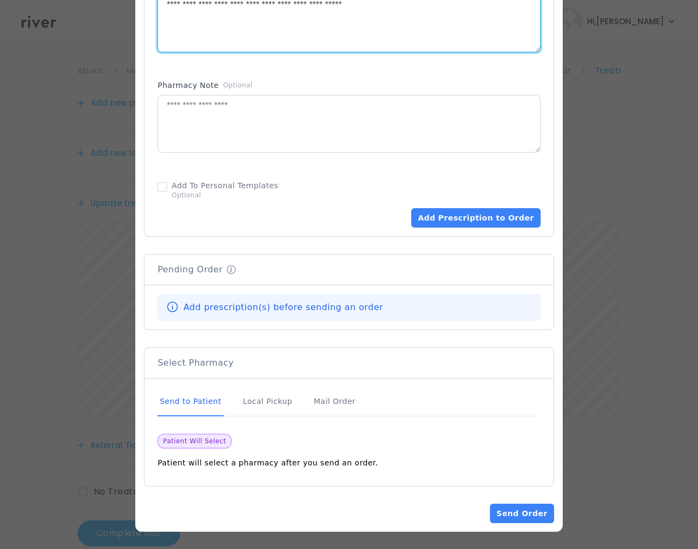
scroll to position [81, 0]
type textarea "**********"
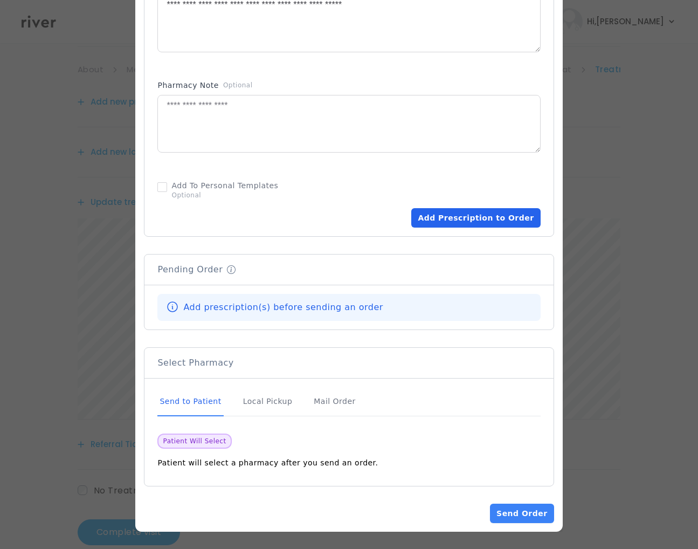
click at [454, 215] on button "Add Prescription to Order" at bounding box center [475, 217] width 129 height 19
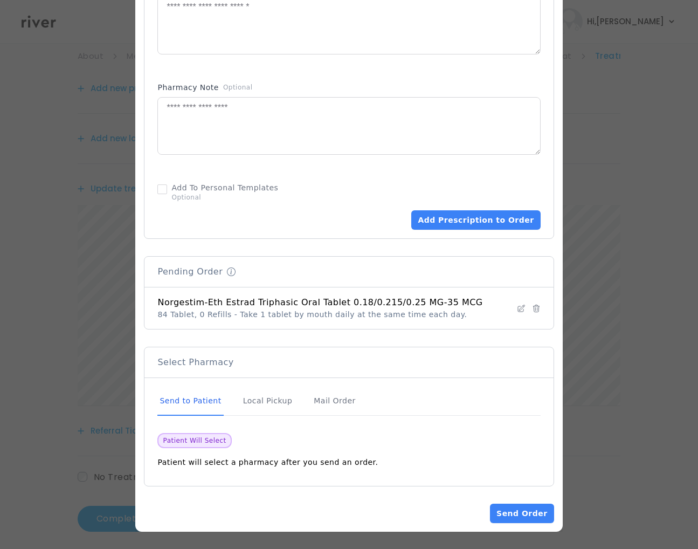
scroll to position [104, 0]
click at [332, 408] on div "Mail Order" at bounding box center [335, 401] width 46 height 29
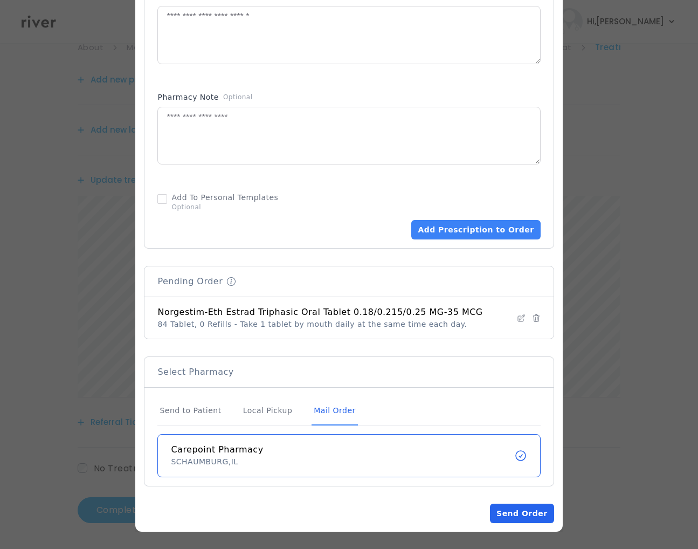
click at [503, 515] on button "Send Order" at bounding box center [522, 513] width 64 height 19
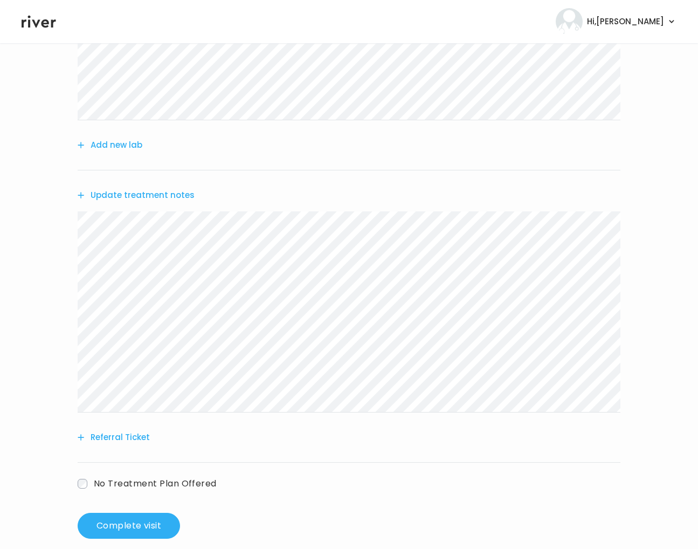
scroll to position [219, 0]
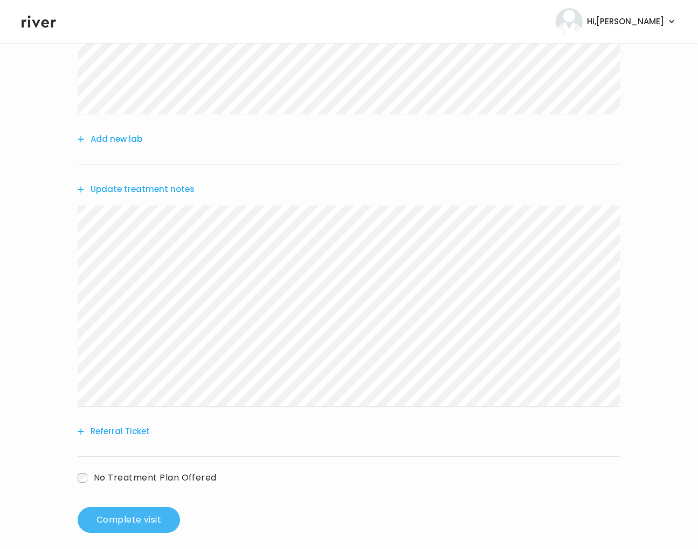
click at [160, 516] on button "Complete visit" at bounding box center [129, 520] width 102 height 26
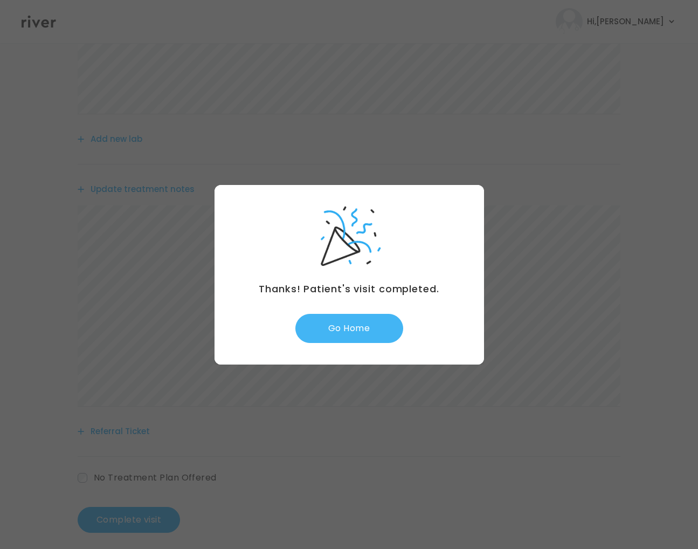
click at [366, 320] on button "Go Home" at bounding box center [349, 328] width 108 height 29
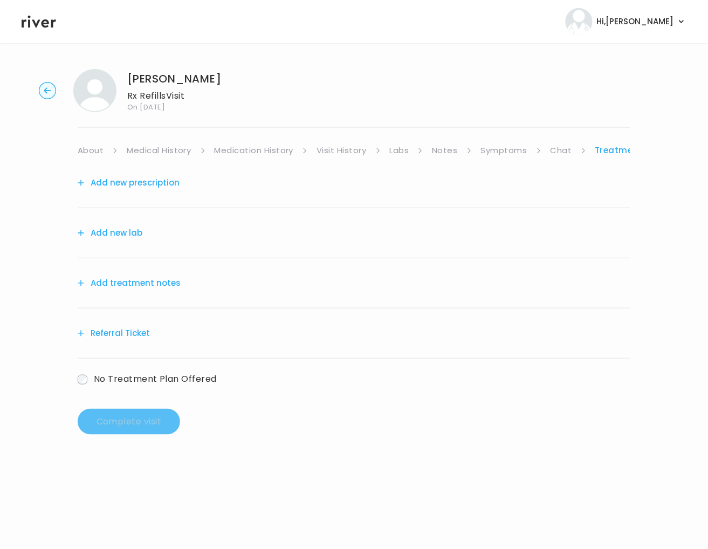
click at [508, 147] on link "Symptoms" at bounding box center [504, 150] width 46 height 15
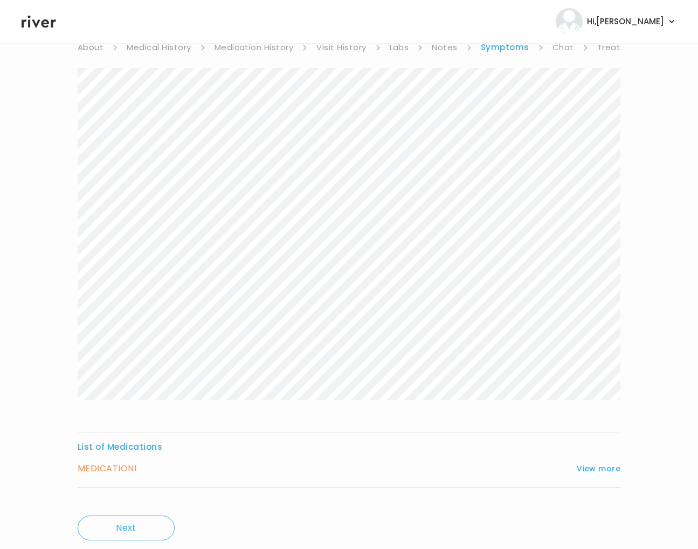
scroll to position [42, 0]
